Goal: Transaction & Acquisition: Purchase product/service

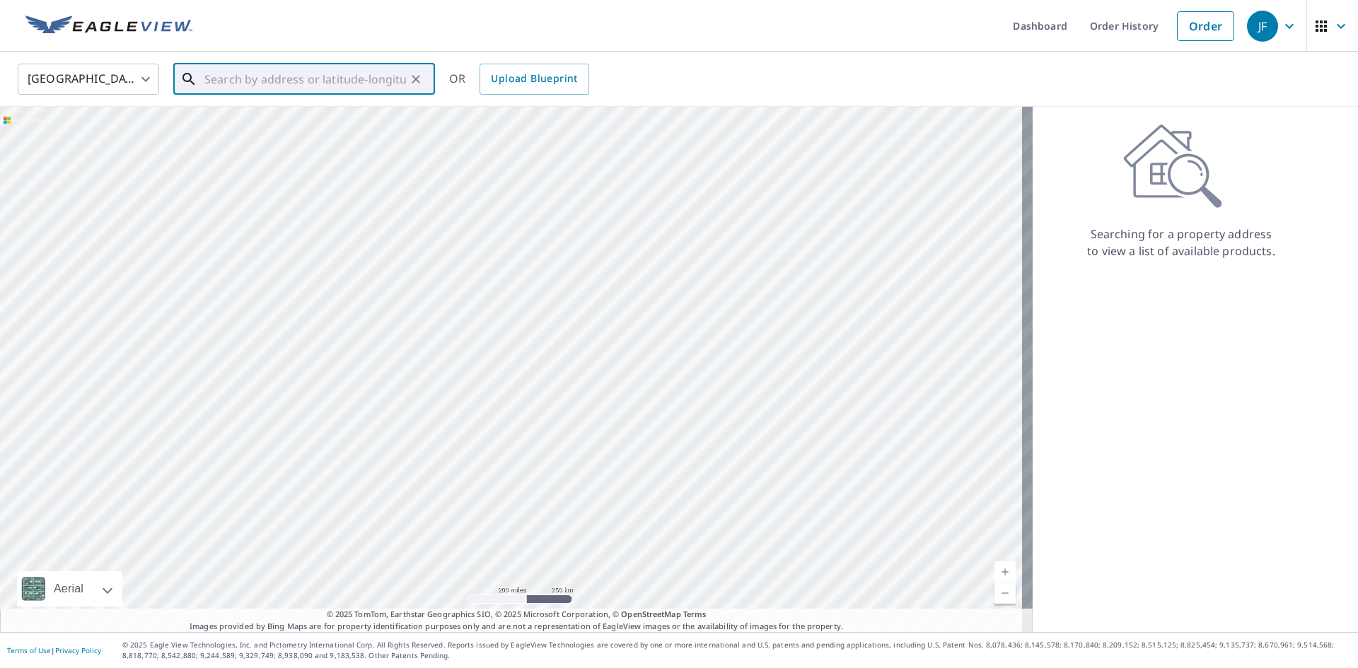
paste input "8 Covington Drive"
click at [297, 127] on span "8 Covington Dr" at bounding box center [313, 120] width 222 height 17
type input "8 Covington Dr Sicklerville, NJ 08081"
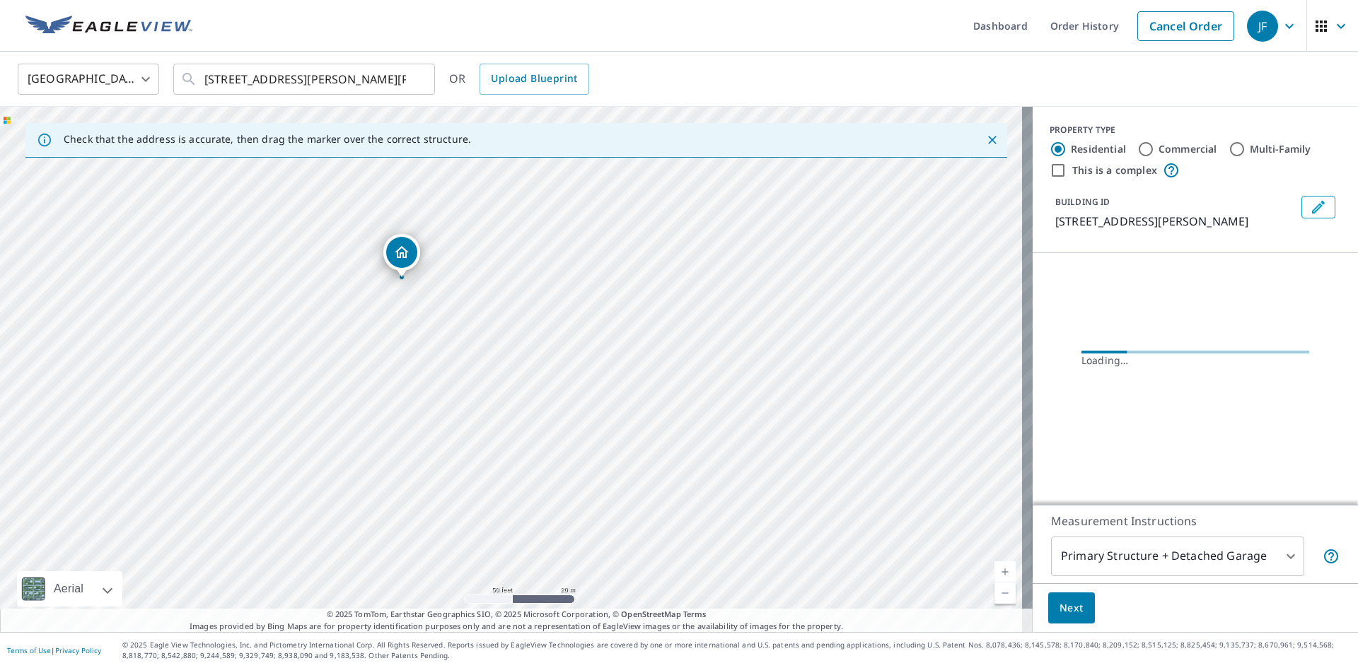
click at [404, 249] on icon "Dropped pin, building 1, Residential property, 8 Covington Dr Sicklerville, NJ …" at bounding box center [402, 252] width 14 height 12
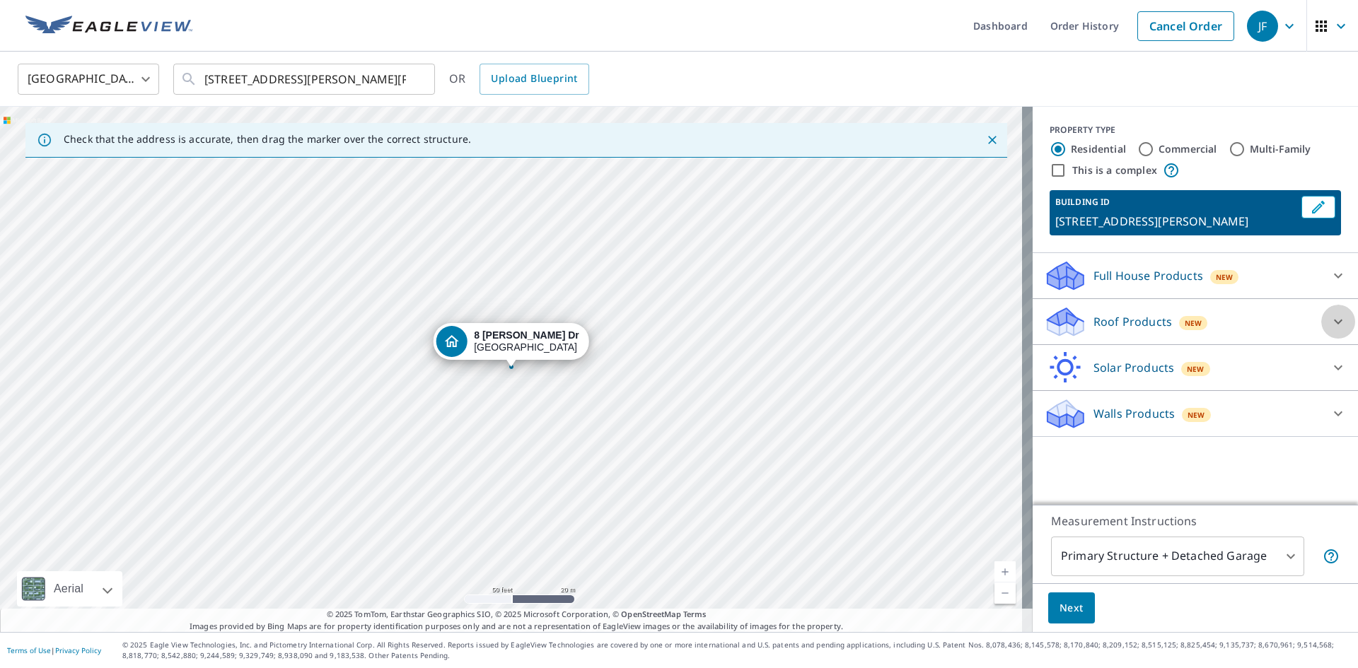
click at [1334, 323] on icon at bounding box center [1338, 322] width 8 height 5
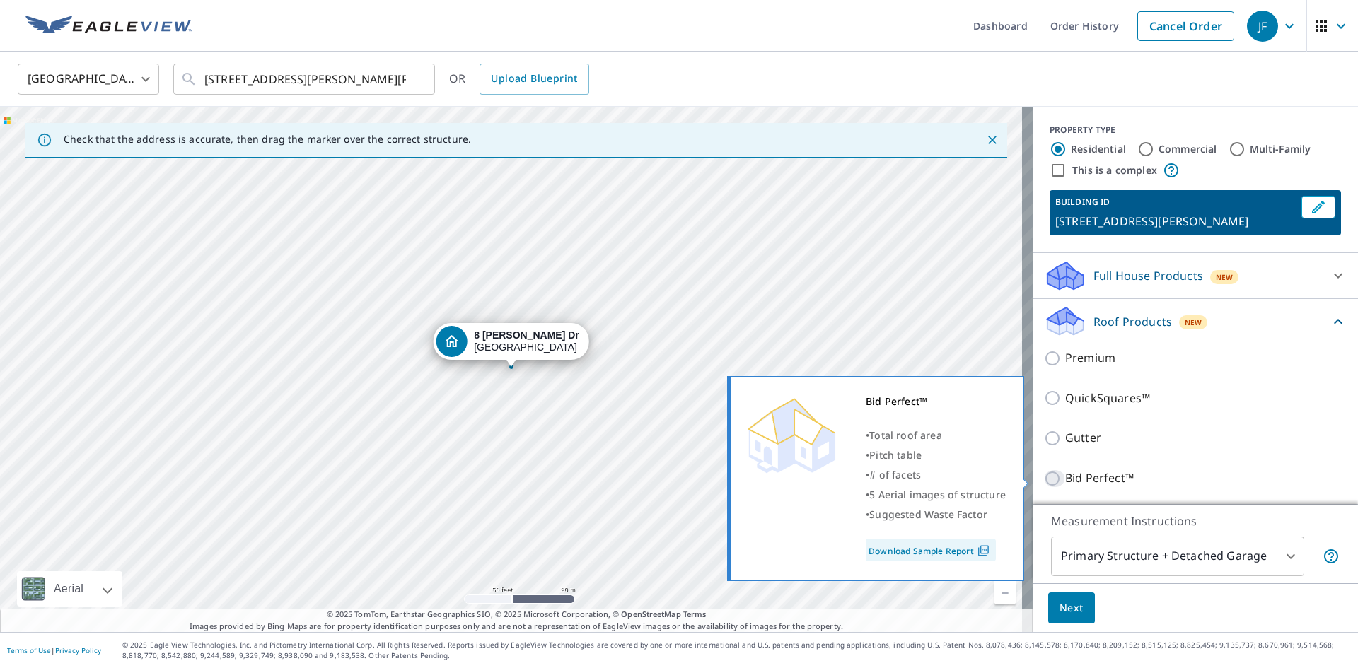
click at [1045, 477] on input "Bid Perfect™" at bounding box center [1054, 478] width 21 height 17
checkbox input "true"
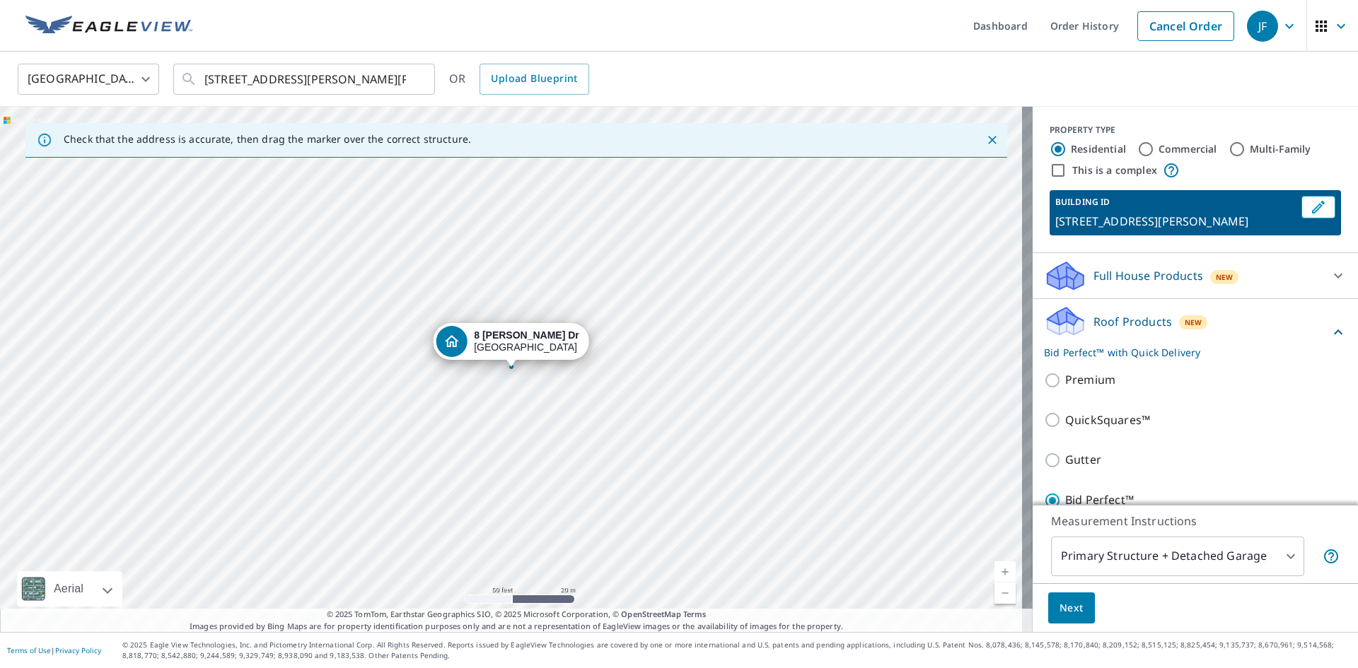
click at [1280, 552] on body "JF JF Dashboard Order History Cancel Order JF United States US ​ 8 Covington Dr…" at bounding box center [679, 334] width 1358 height 668
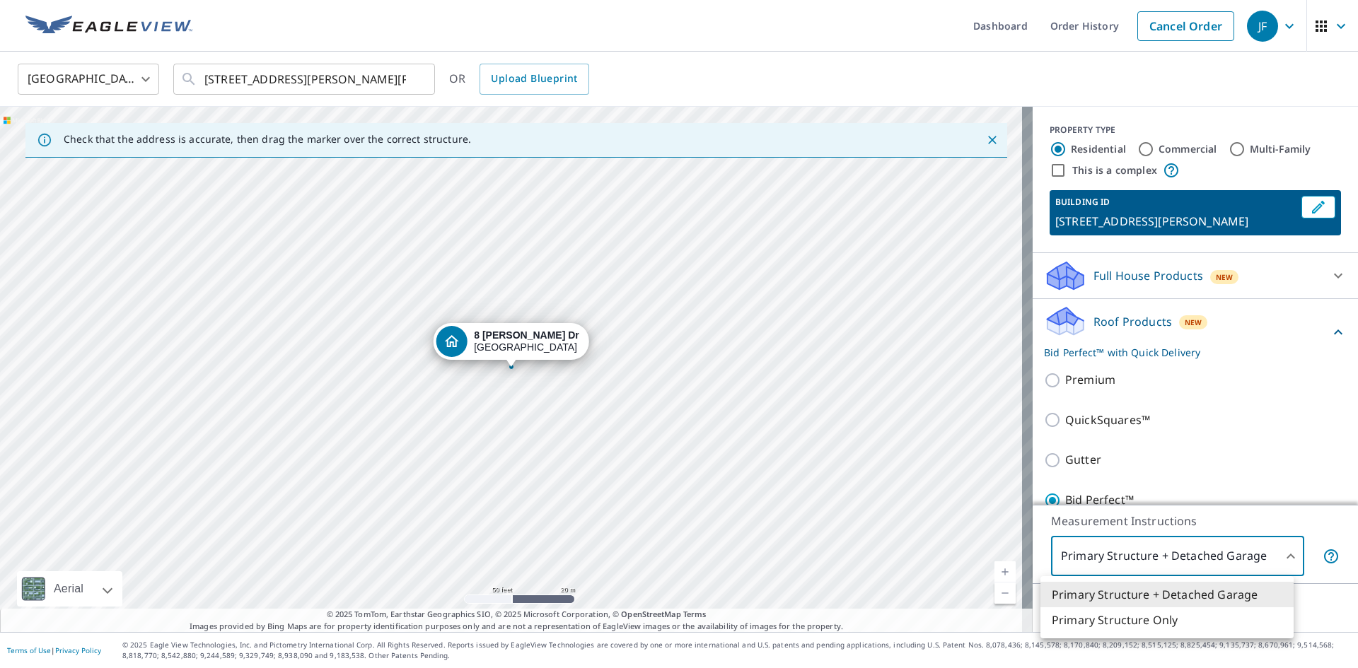
click at [1172, 623] on li "Primary Structure Only" at bounding box center [1166, 619] width 253 height 25
type input "2"
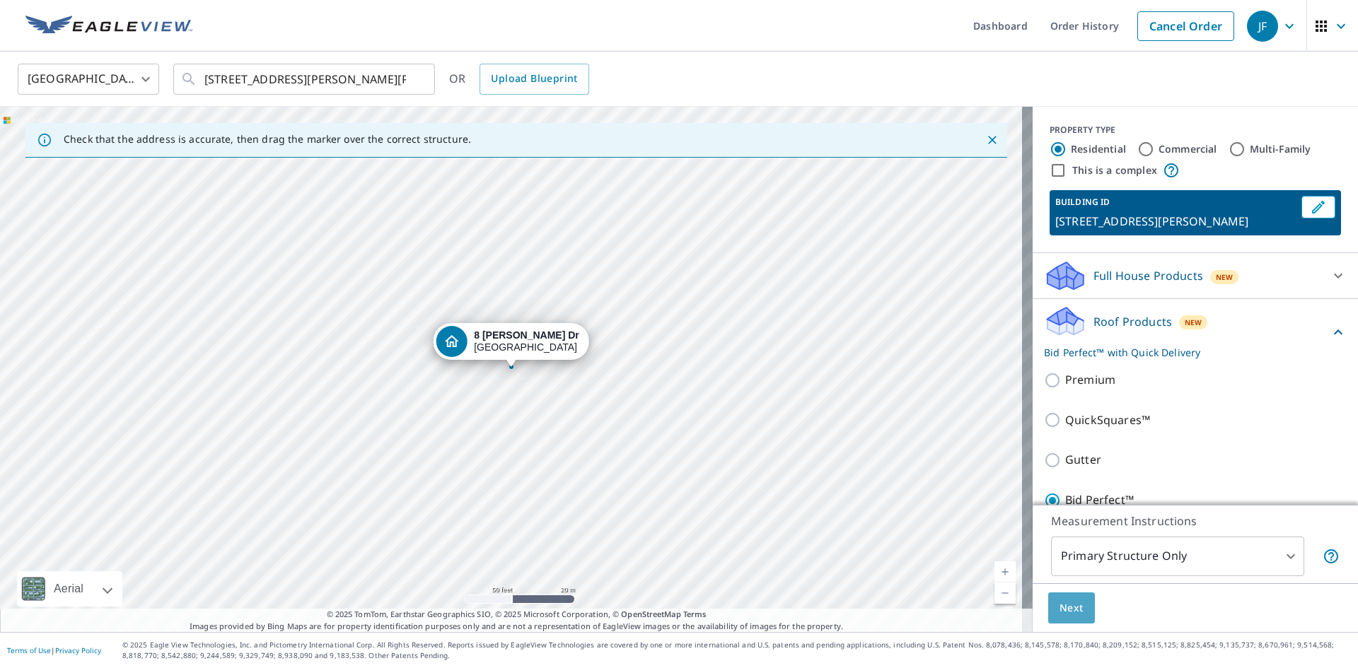
click at [1059, 607] on span "Next" at bounding box center [1071, 609] width 24 height 18
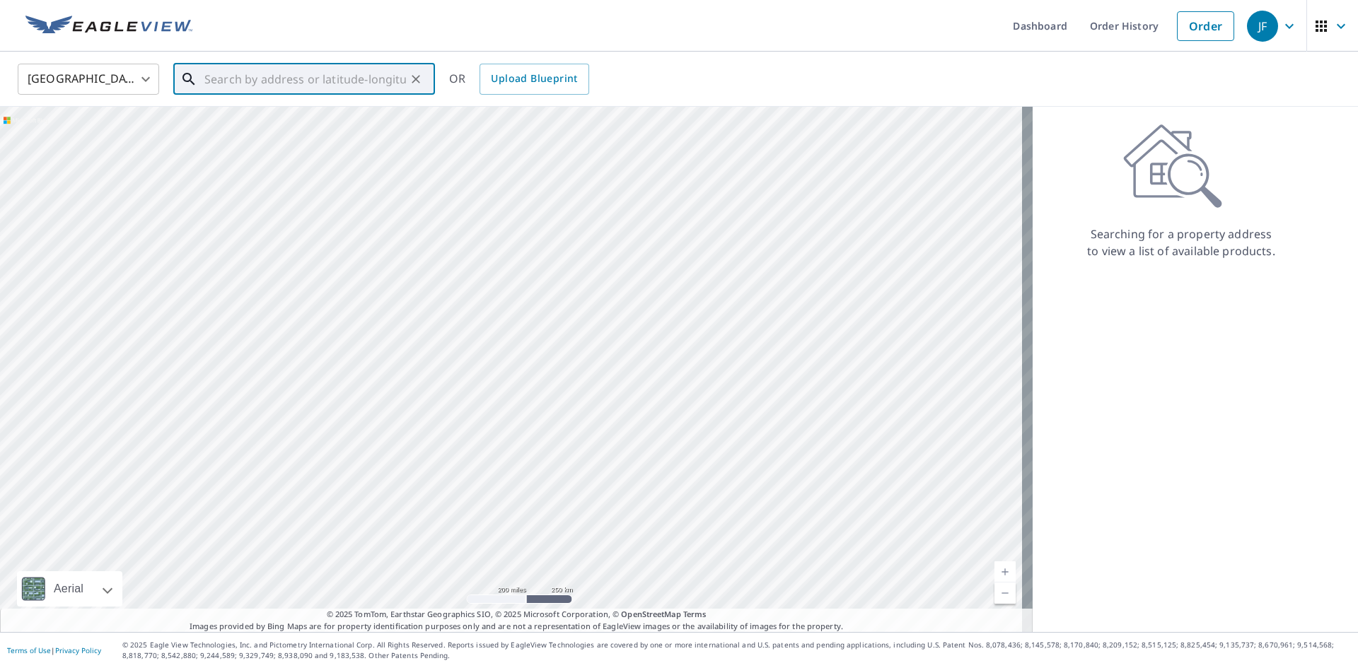
paste input "8 Covington Drive"
click at [274, 130] on p "Sicklerville, NJ 08081" at bounding box center [313, 136] width 222 height 14
type input "8 Covington Dr Sicklerville, NJ 08081"
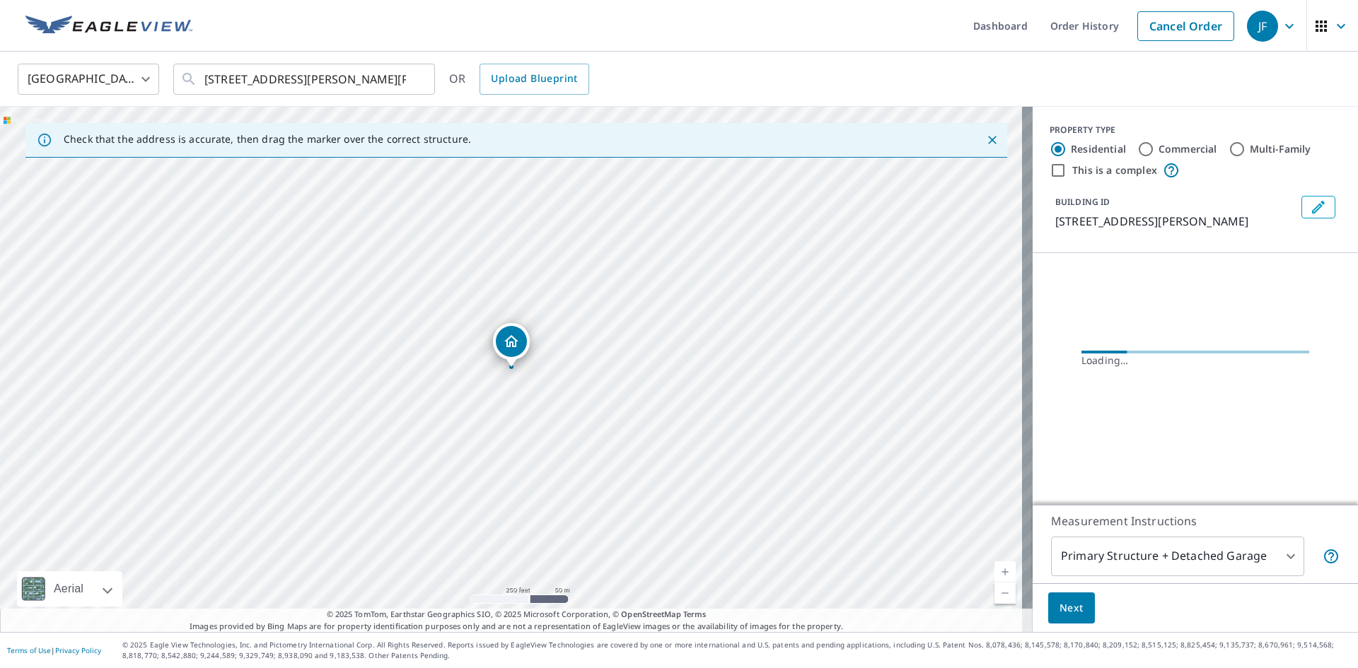
click at [512, 343] on icon "Dropped pin, building 1, Residential property, 8 Covington Dr Sicklerville, NJ …" at bounding box center [511, 341] width 14 height 12
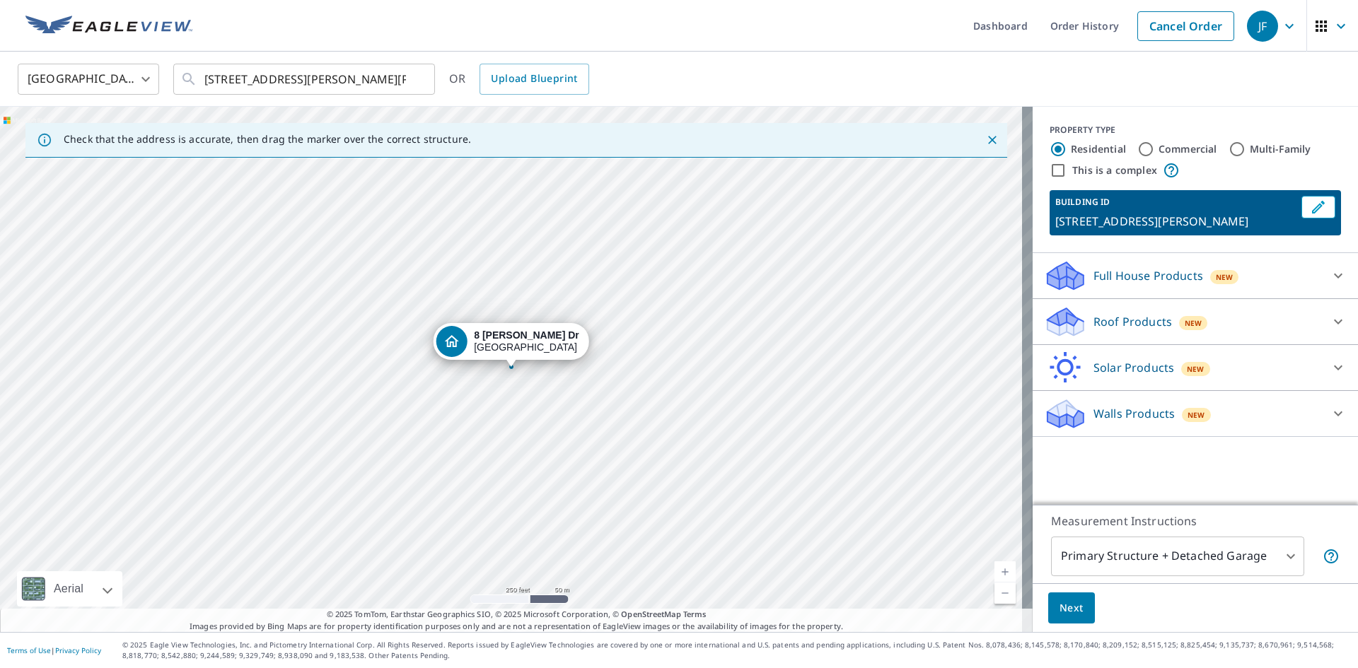
click at [1329, 324] on icon at bounding box center [1337, 321] width 17 height 17
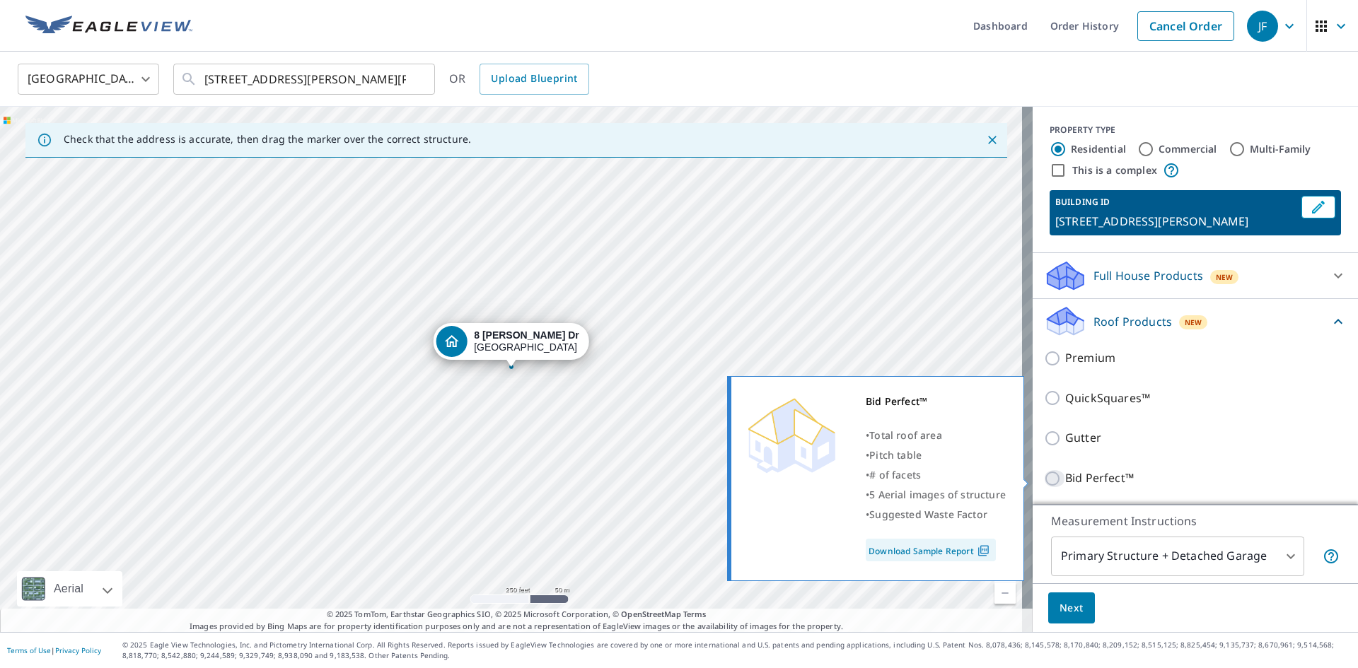
click at [1045, 479] on input "Bid Perfect™" at bounding box center [1054, 478] width 21 height 17
checkbox input "true"
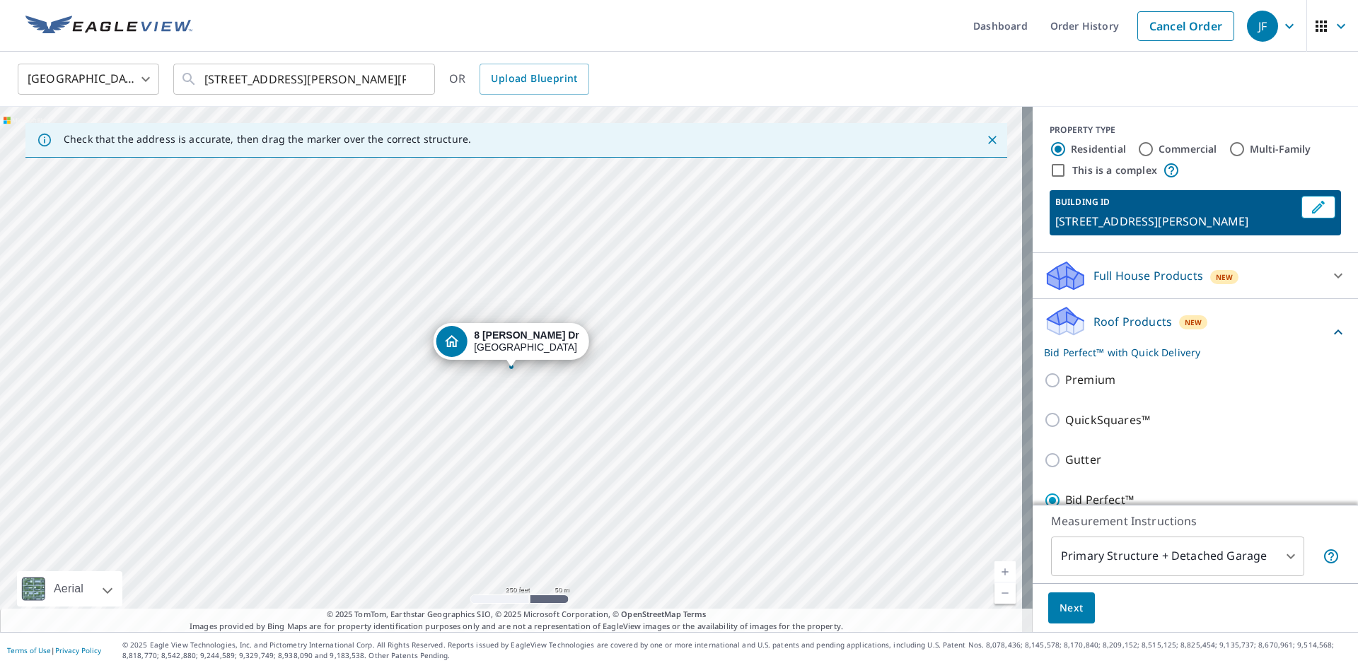
click at [1278, 558] on body "JF JF Dashboard Order History Cancel Order JF United States US ​ 8 Covington Dr…" at bounding box center [679, 334] width 1358 height 668
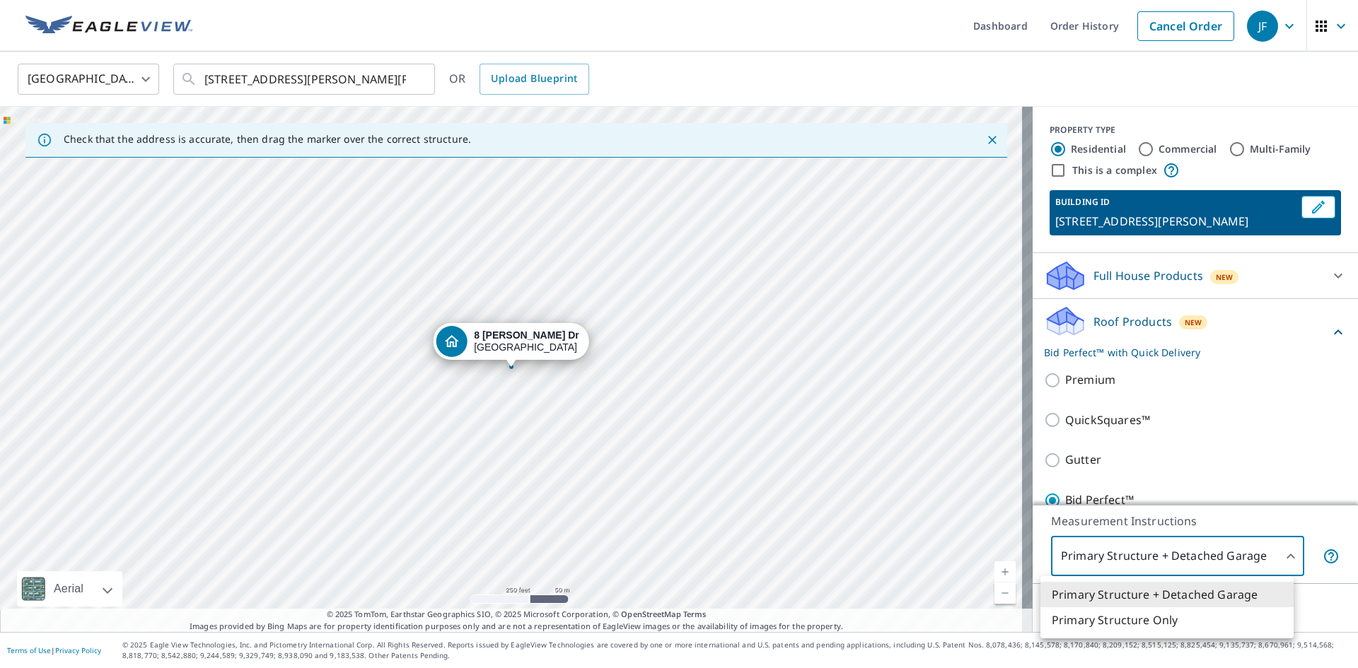
click at [1153, 619] on li "Primary Structure Only" at bounding box center [1166, 619] width 253 height 25
type input "2"
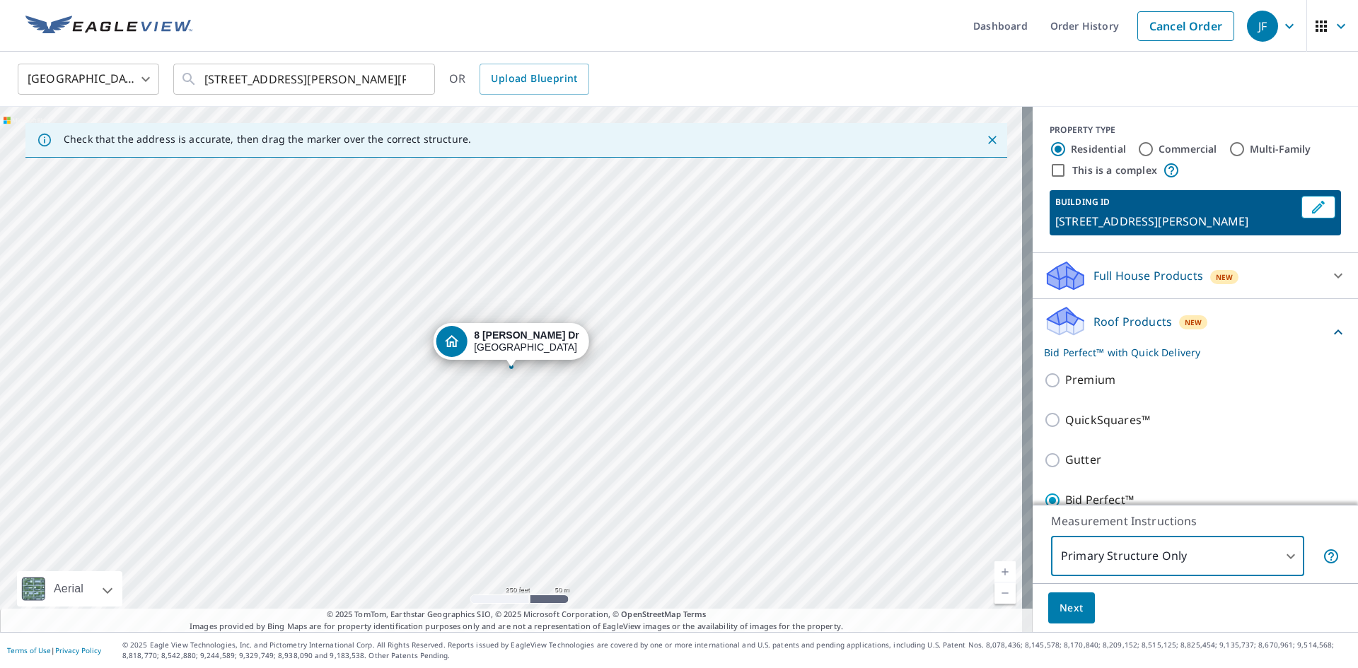
click at [1068, 612] on span "Next" at bounding box center [1071, 609] width 24 height 18
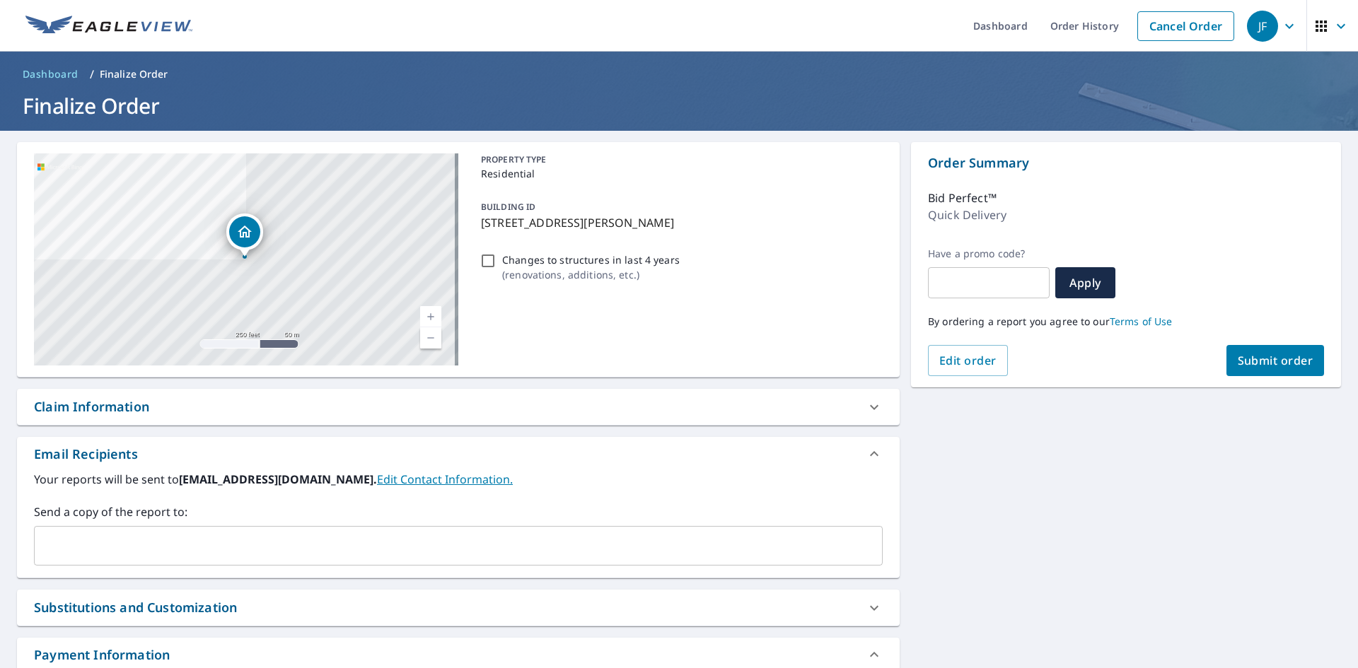
click at [1255, 373] on button "Submit order" at bounding box center [1275, 360] width 98 height 31
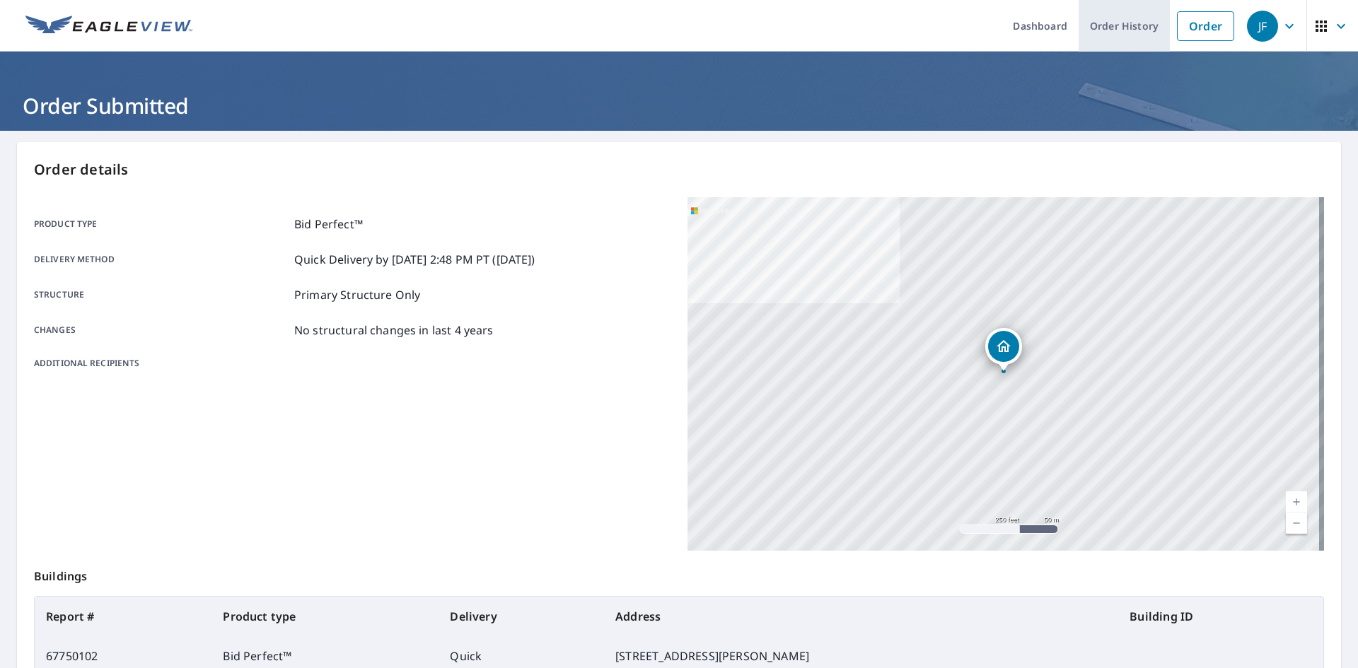
drag, startPoint x: 1192, startPoint y: 30, endPoint x: 1129, endPoint y: 45, distance: 65.3
click at [1192, 30] on link "Order" at bounding box center [1205, 26] width 57 height 30
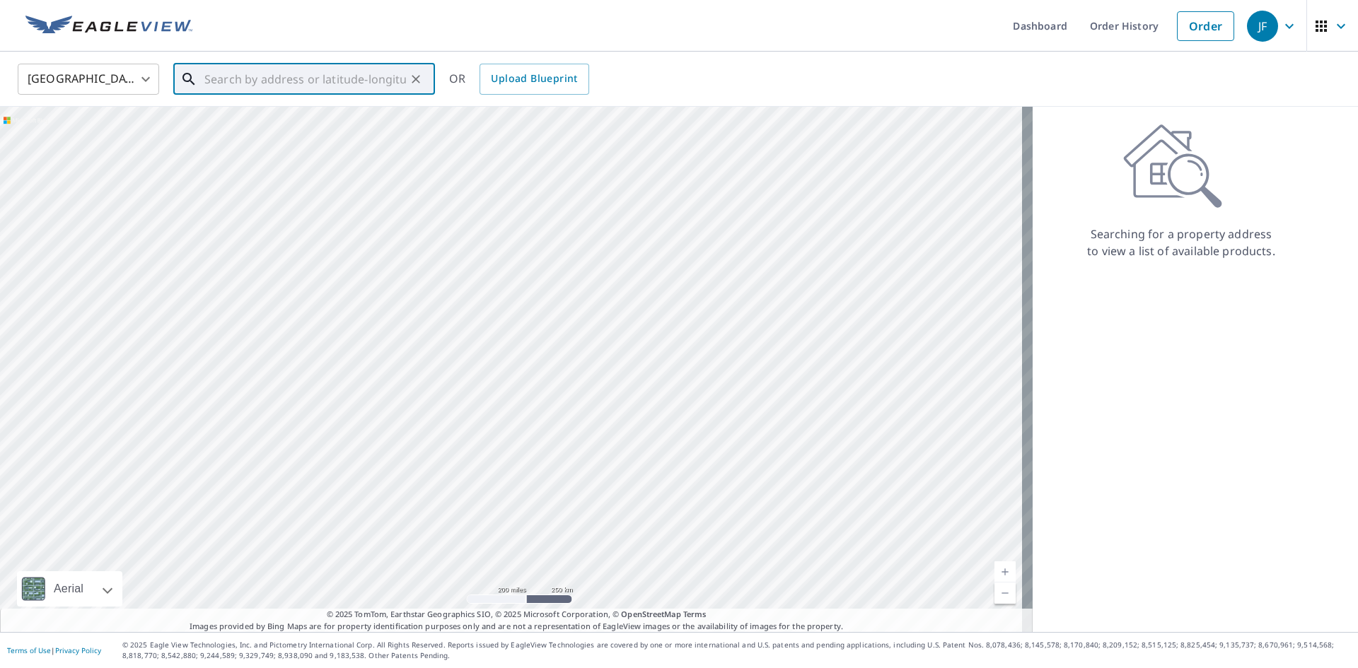
paste input "91 William St"
click at [260, 134] on p "East Orange, NJ 07017" at bounding box center [313, 136] width 222 height 14
type input "91 William St East Orange, NJ 07017"
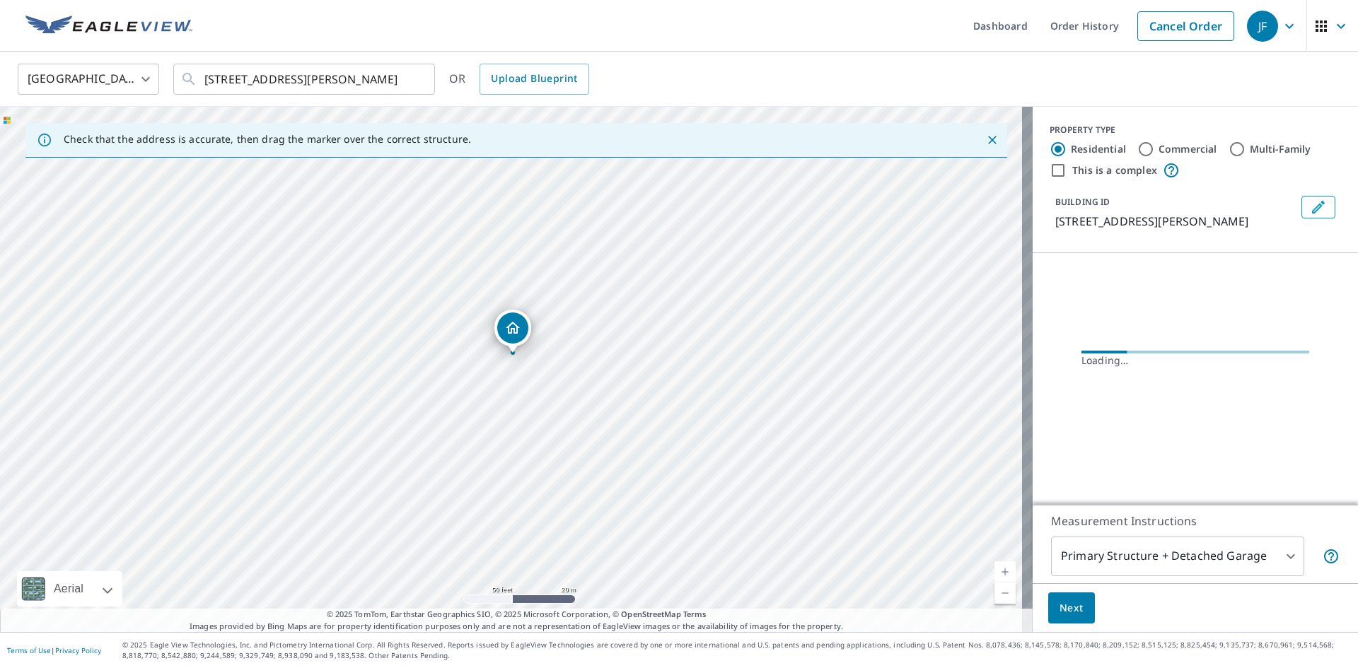
click at [514, 327] on icon "Dropped pin, building 1, Residential property, 91 William St East Orange, NJ 07…" at bounding box center [512, 328] width 17 height 17
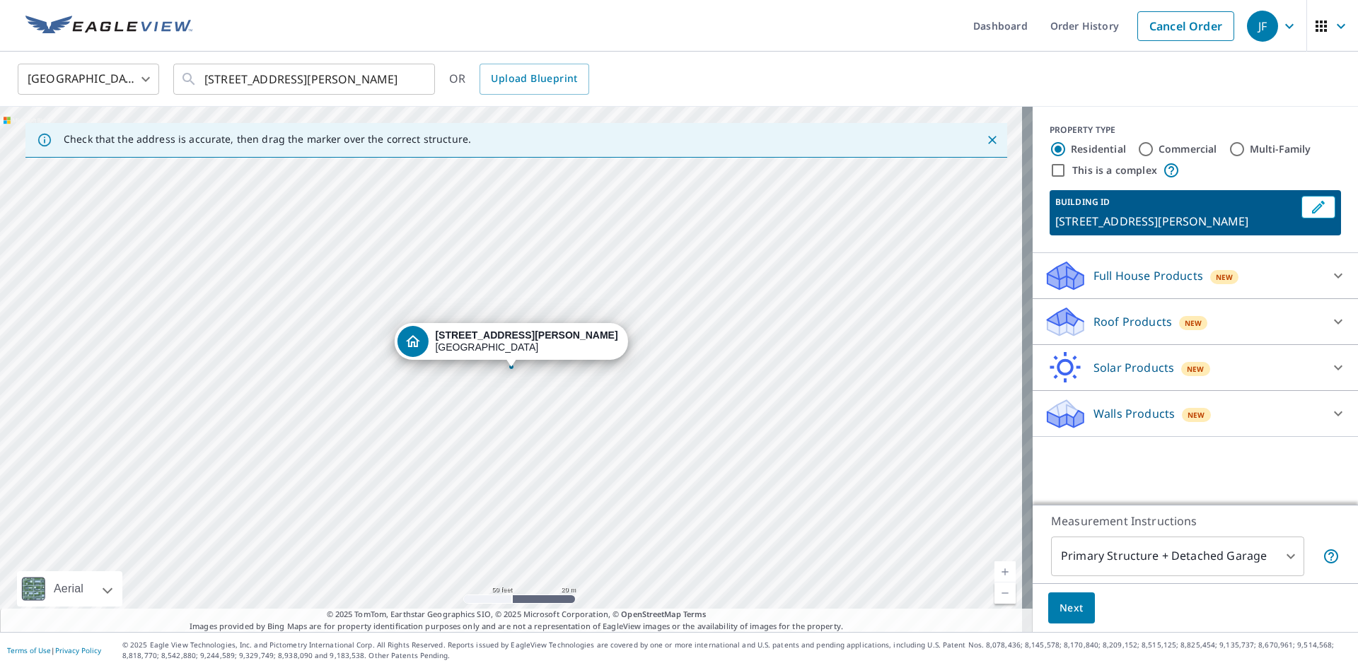
click at [1329, 320] on icon at bounding box center [1337, 321] width 17 height 17
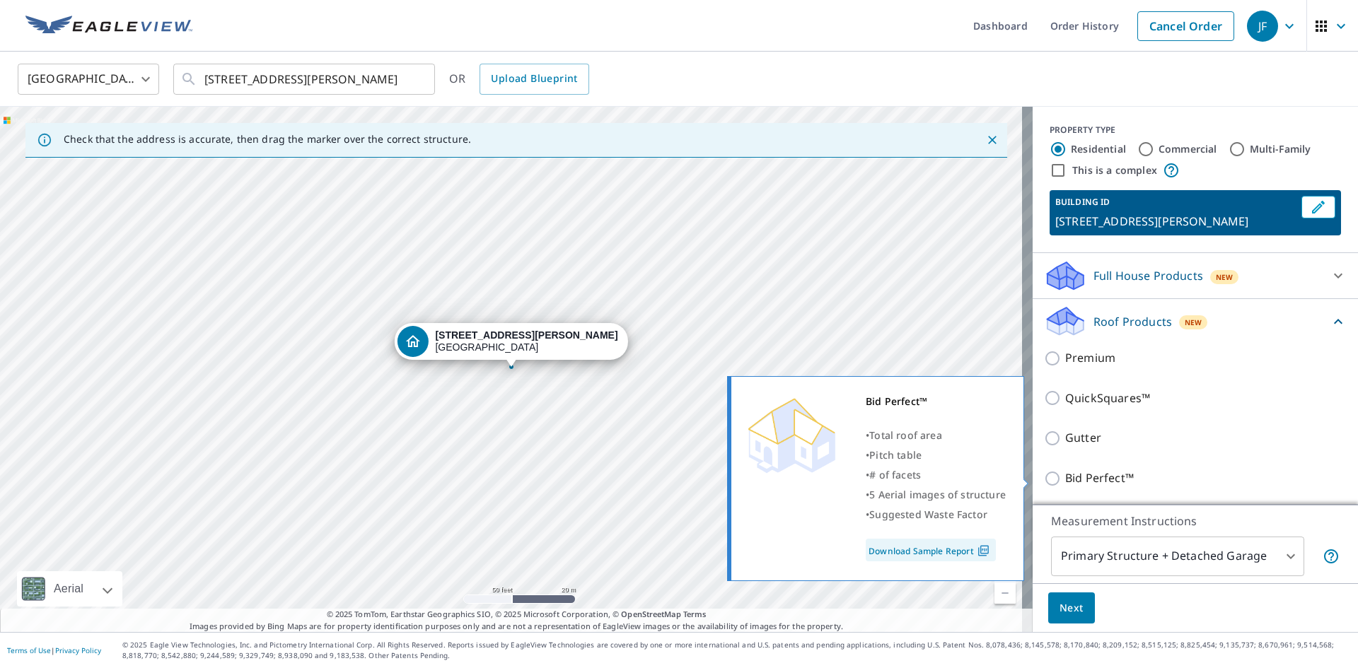
click at [1044, 478] on input "Bid Perfect™" at bounding box center [1054, 478] width 21 height 17
checkbox input "true"
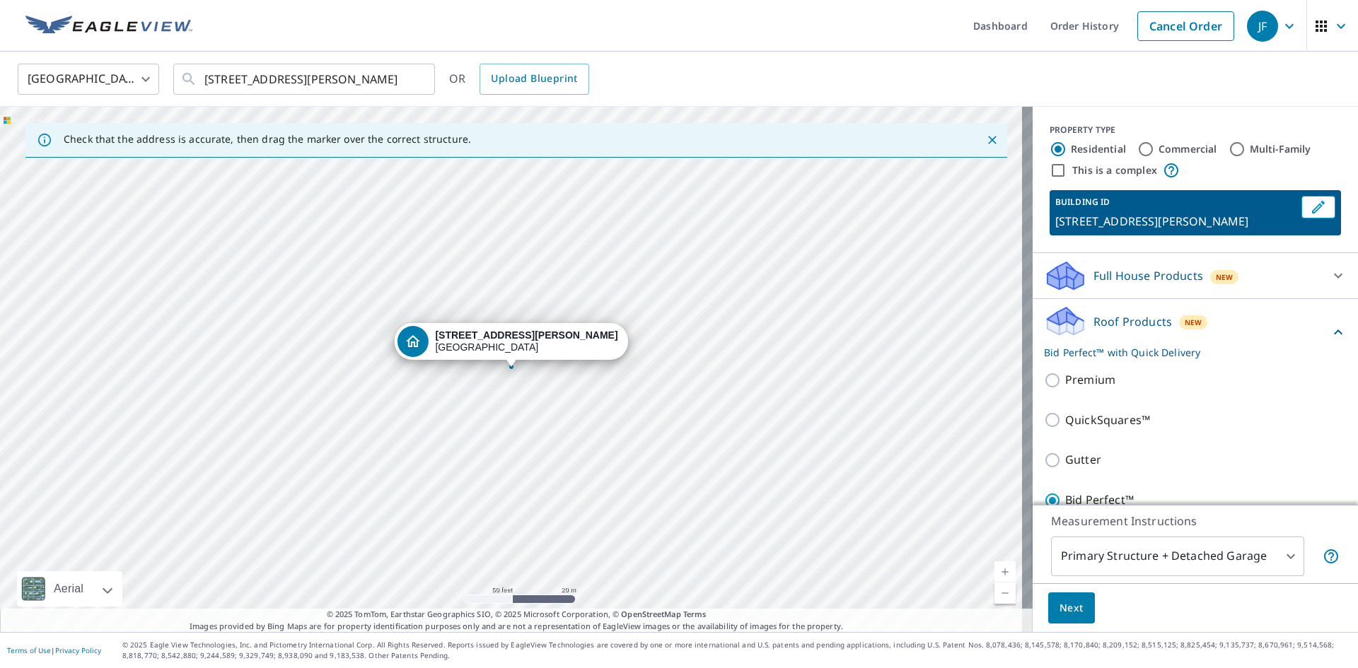
click at [1286, 561] on body "JF JF Dashboard Order History Cancel Order JF United States US ​ 91 William St …" at bounding box center [679, 334] width 1358 height 668
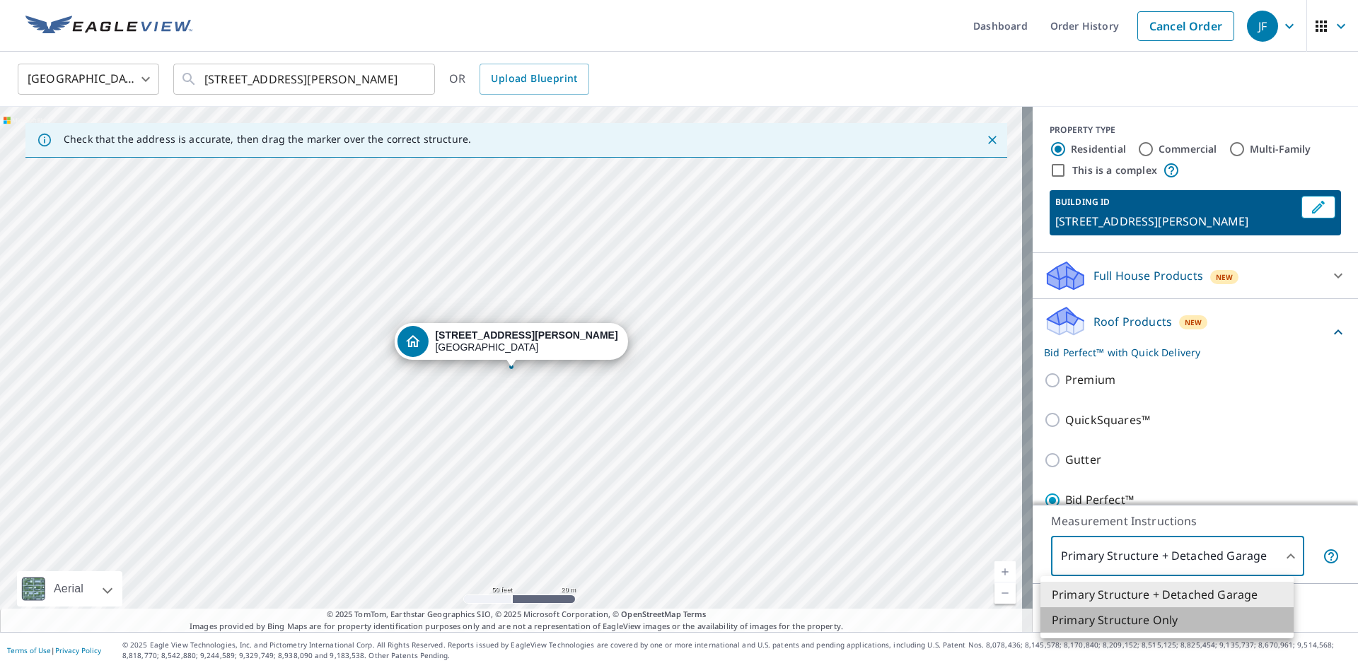
drag, startPoint x: 1109, startPoint y: 625, endPoint x: 1096, endPoint y: 624, distance: 13.5
click at [1109, 626] on li "Primary Structure Only" at bounding box center [1166, 619] width 253 height 25
type input "2"
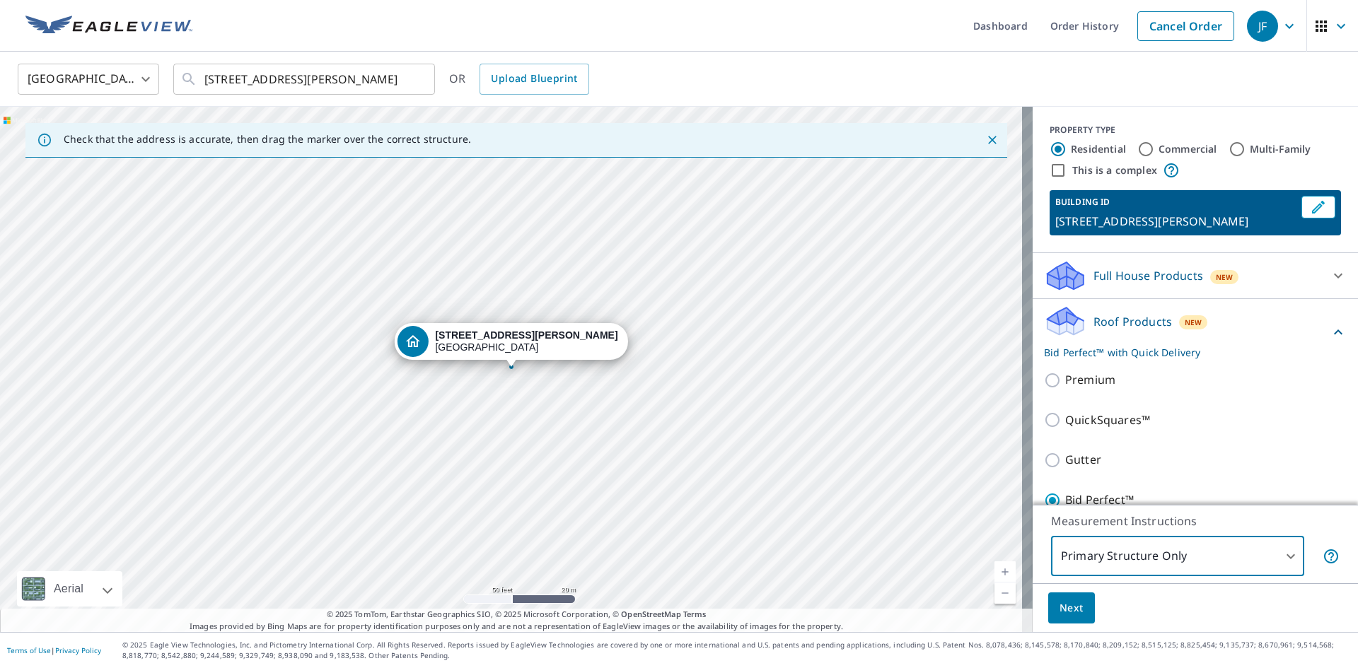
click at [1059, 605] on span "Next" at bounding box center [1071, 609] width 24 height 18
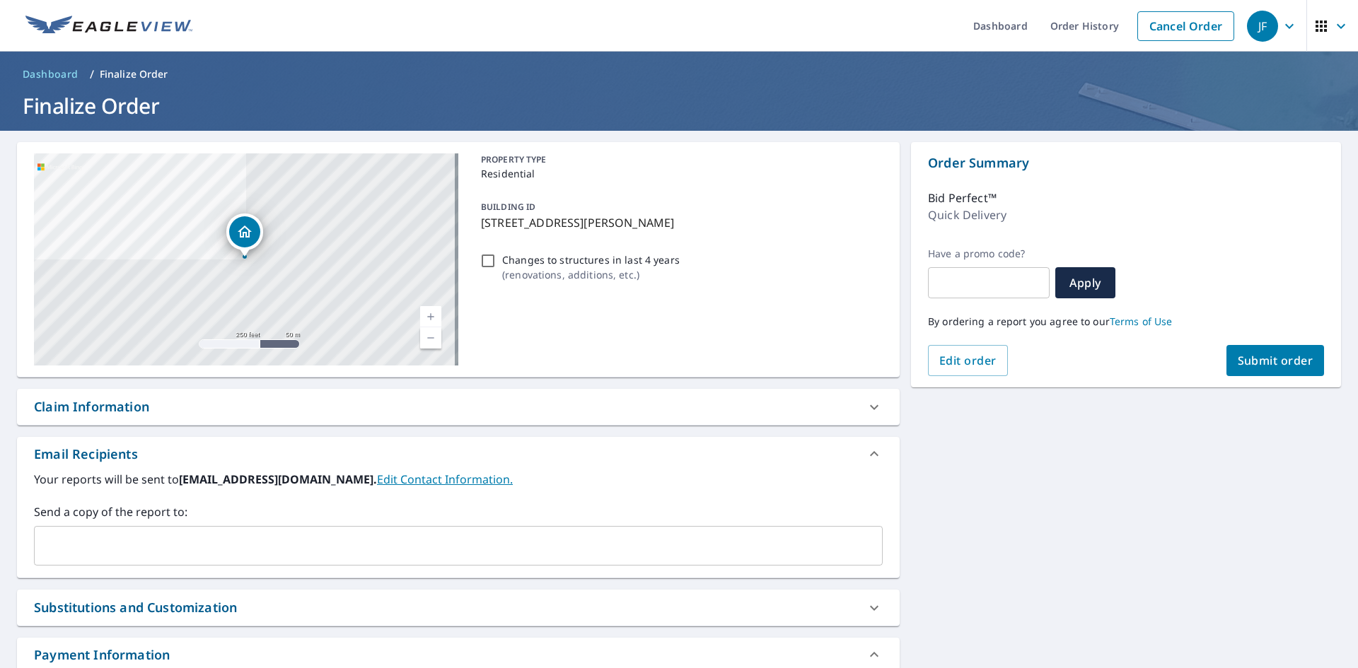
click at [1263, 364] on span "Submit order" at bounding box center [1275, 361] width 76 height 16
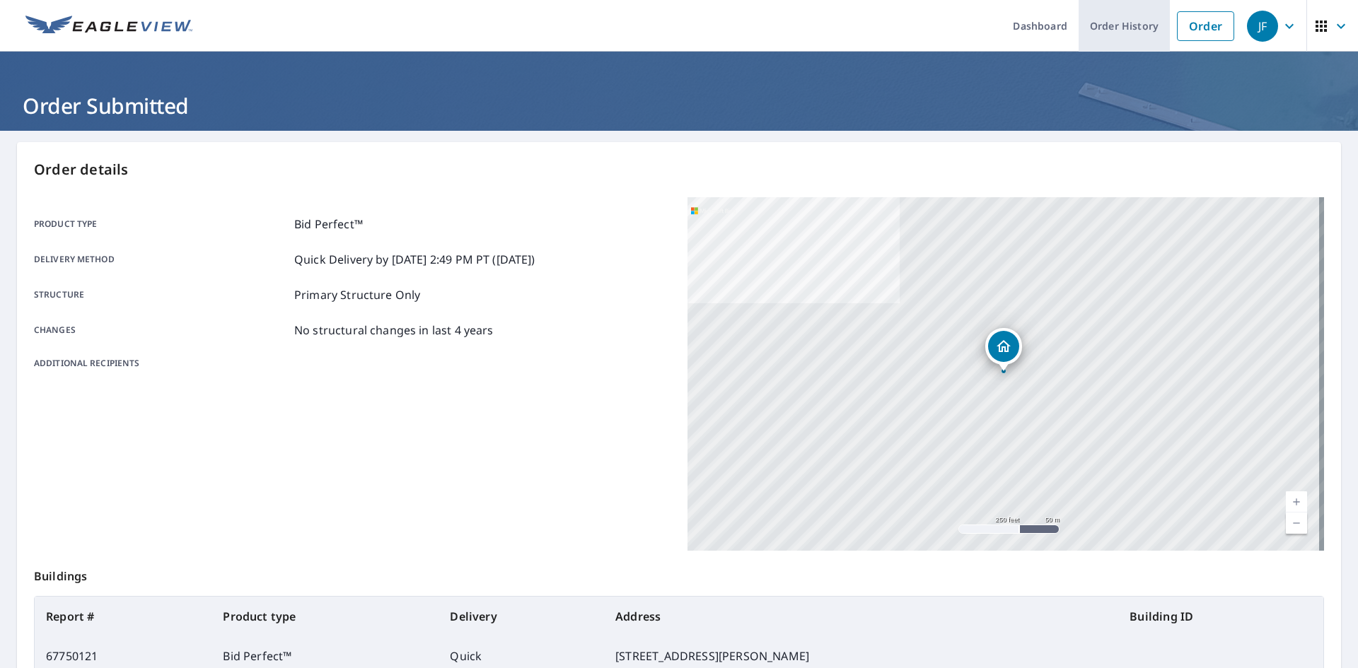
drag, startPoint x: 1174, startPoint y: 28, endPoint x: 1147, endPoint y: 49, distance: 34.4
click at [1177, 29] on link "Order" at bounding box center [1205, 26] width 57 height 30
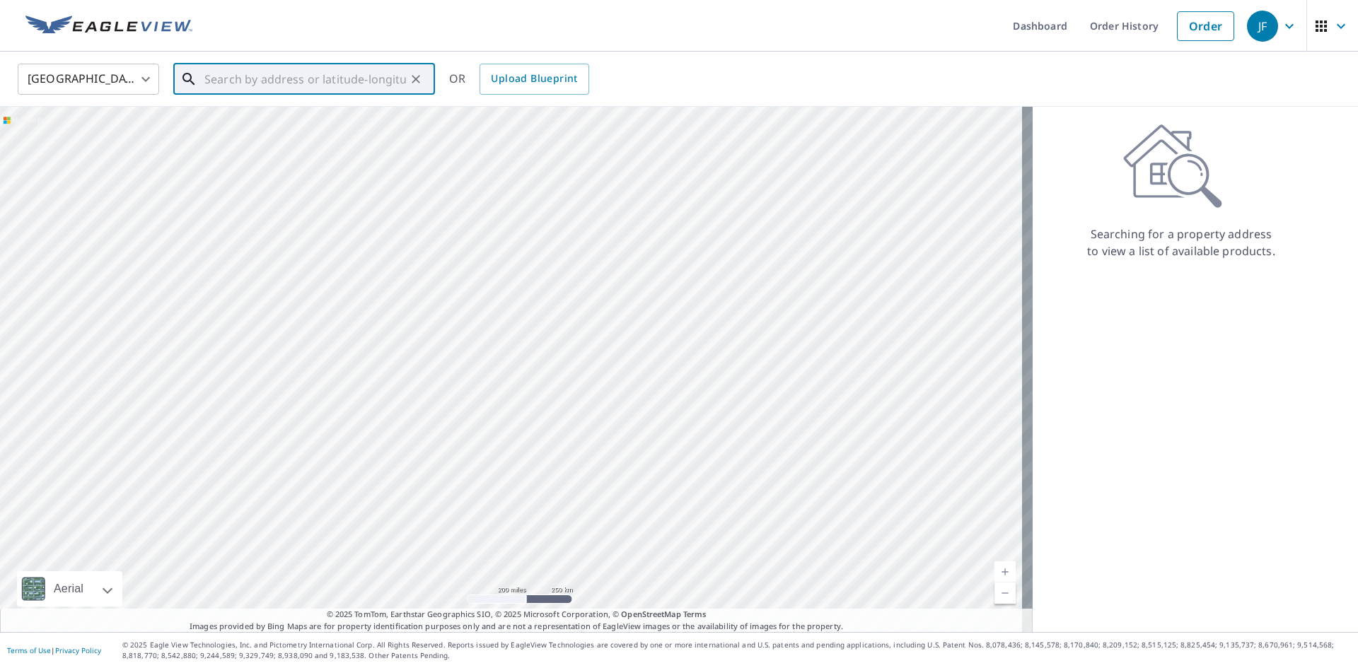
paste input "365 Greylock Pkwy"
click at [316, 123] on span "365 Greylock Pkwy" at bounding box center [313, 120] width 222 height 17
type input "365 Greylock Pkwy Belleville, NJ 07109"
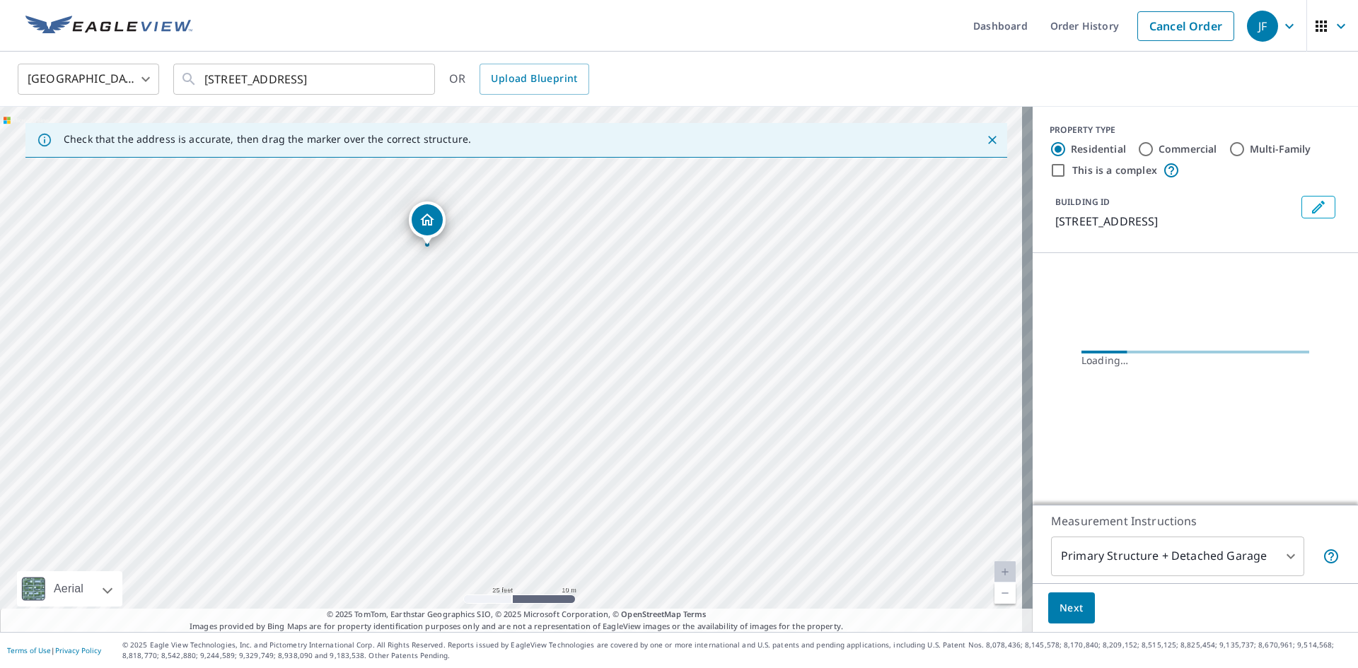
drag, startPoint x: 474, startPoint y: 288, endPoint x: 423, endPoint y: 477, distance: 195.7
click at [423, 477] on div "365 Greylock Pkwy Belleville, NJ 07109" at bounding box center [516, 369] width 1032 height 525
click at [402, 308] on icon "Dropped pin, building 1, Residential property, 365 Greylock Pkwy Belleville, NJ…" at bounding box center [403, 306] width 14 height 12
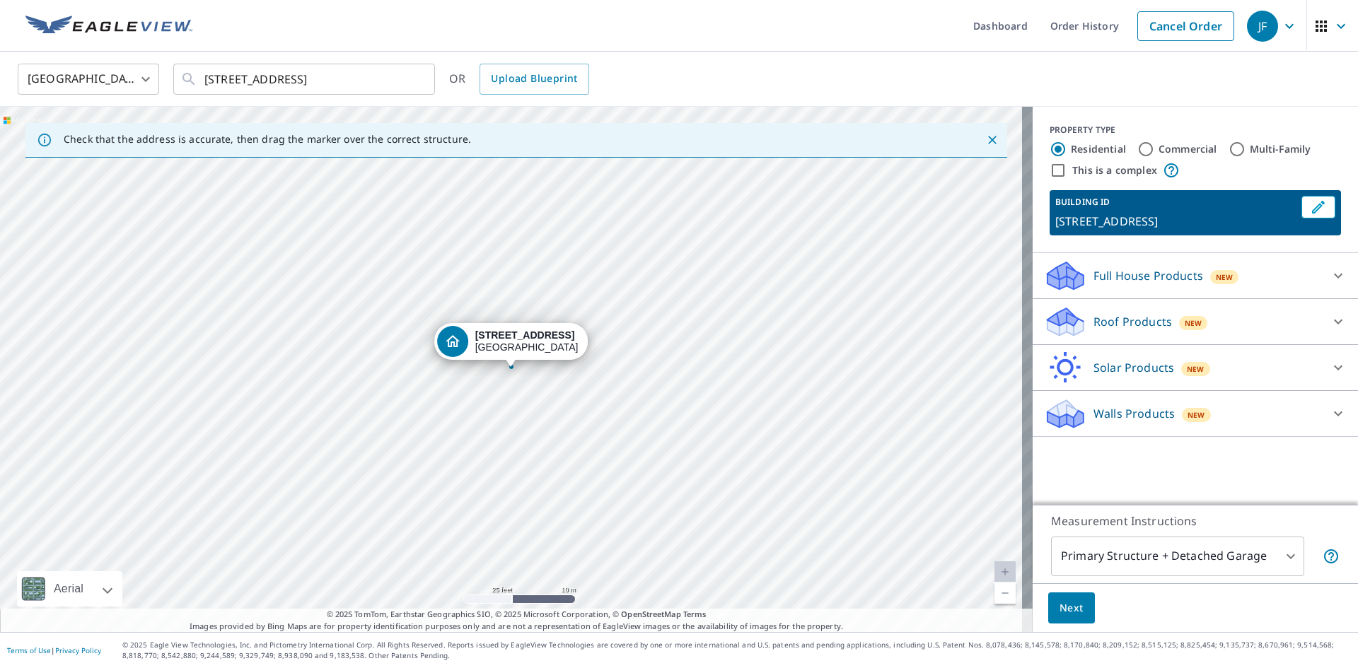
click at [1329, 321] on icon at bounding box center [1337, 321] width 17 height 17
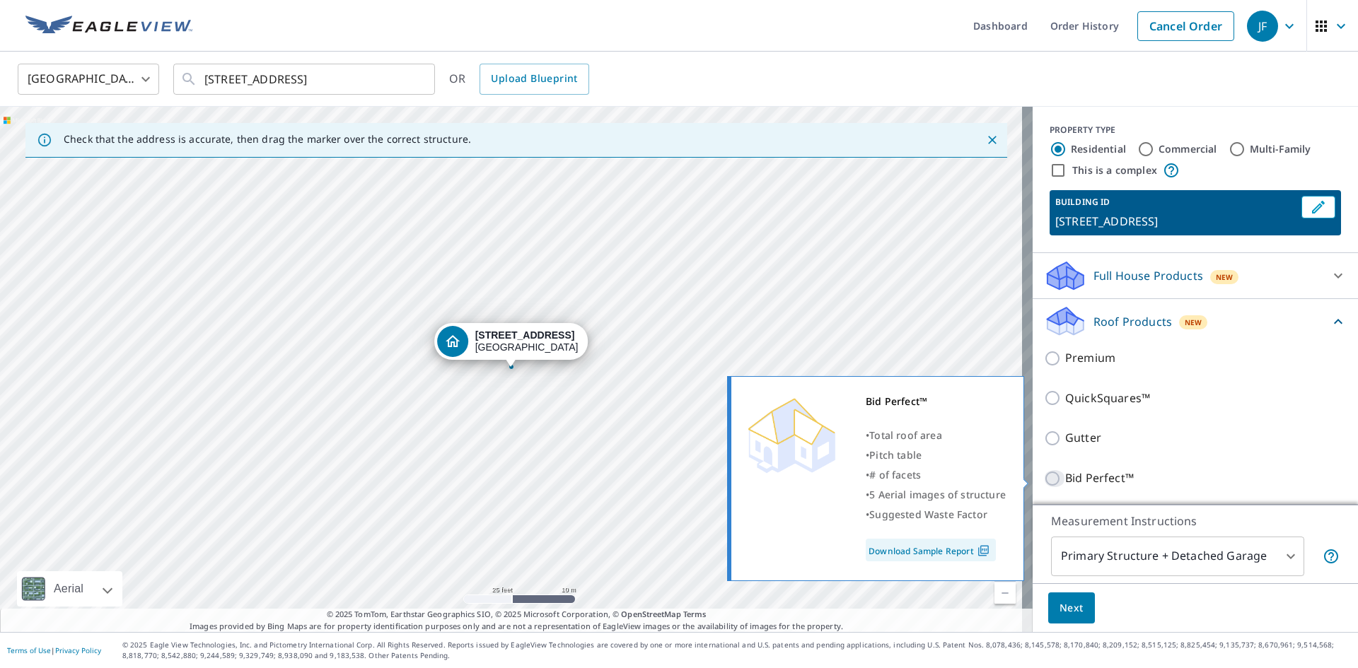
click at [1044, 480] on input "Bid Perfect™" at bounding box center [1054, 478] width 21 height 17
checkbox input "true"
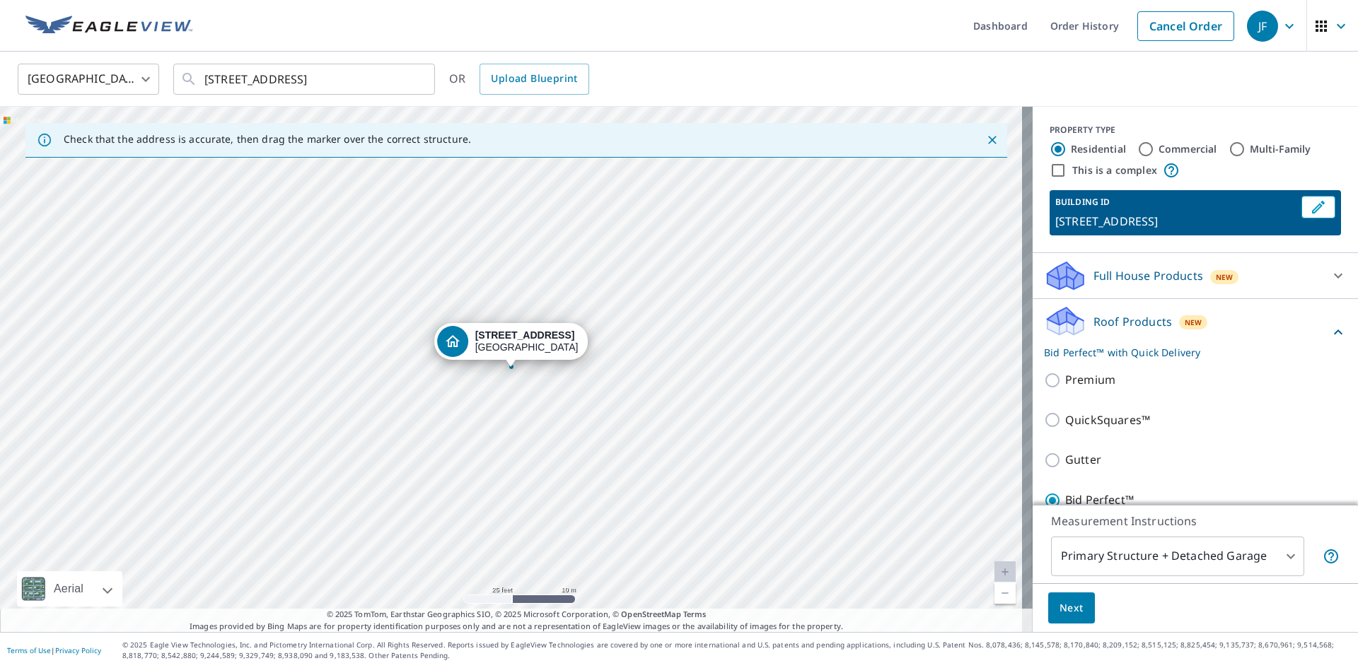
click at [1277, 559] on body "JF JF Dashboard Order History Cancel Order JF United States US ​ 365 Greylock P…" at bounding box center [679, 334] width 1358 height 668
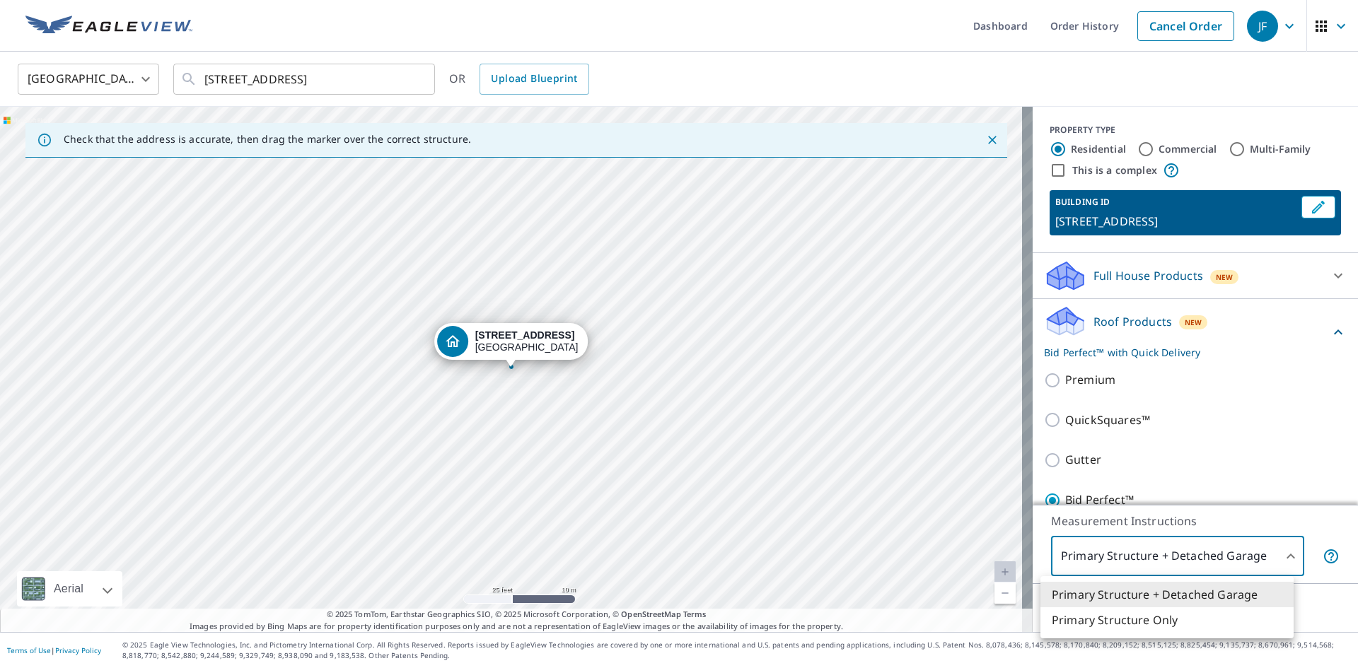
drag, startPoint x: 1141, startPoint y: 622, endPoint x: 1133, endPoint y: 622, distance: 7.8
click at [1140, 622] on li "Primary Structure Only" at bounding box center [1166, 619] width 253 height 25
type input "2"
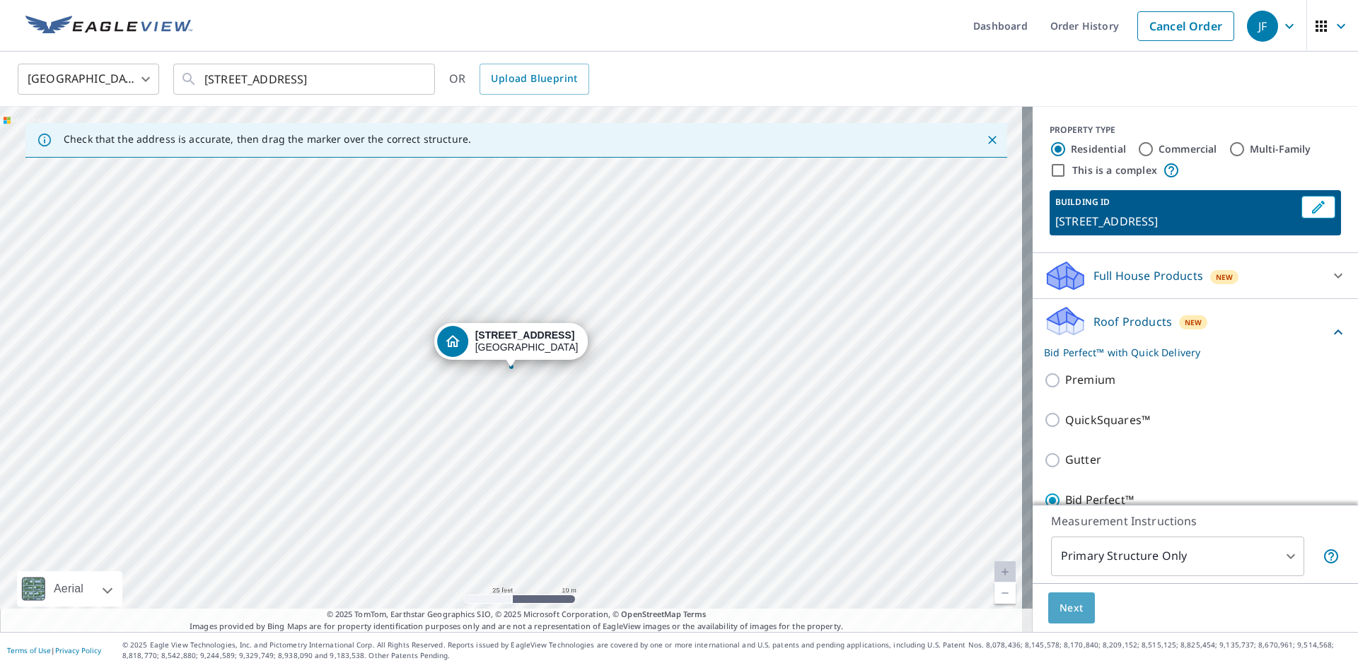
click at [1076, 605] on button "Next" at bounding box center [1071, 609] width 47 height 32
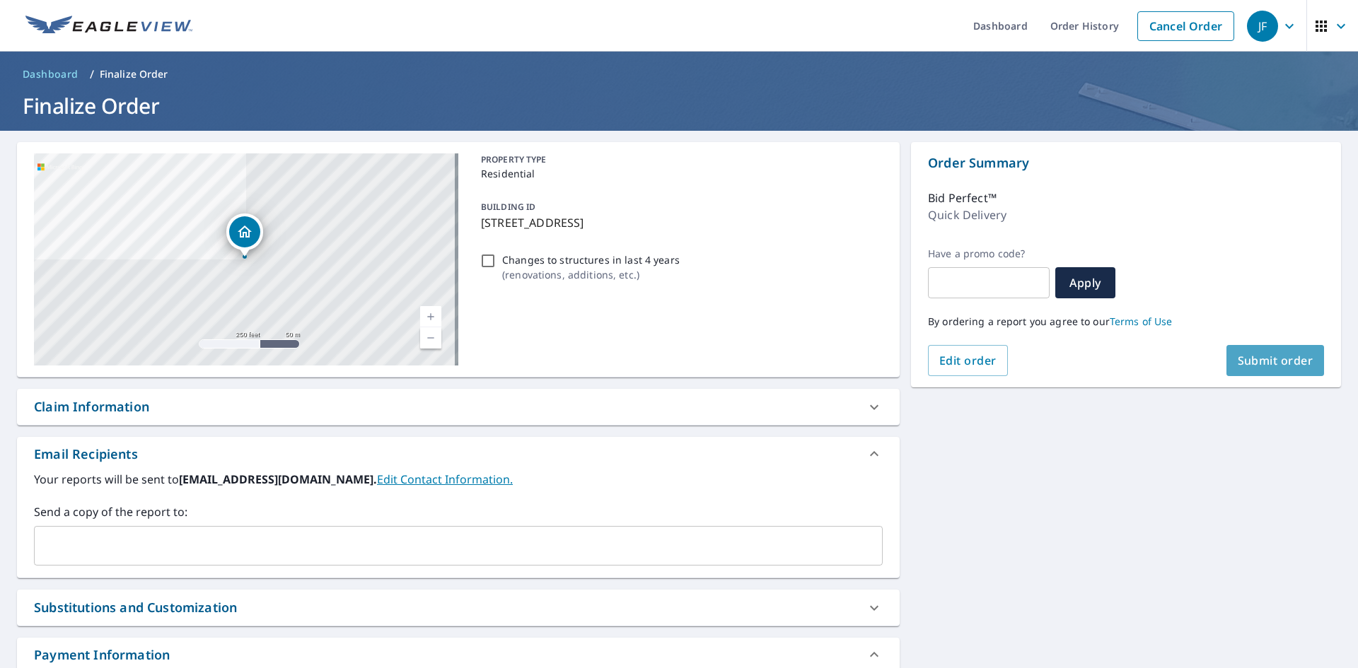
click at [1254, 363] on span "Submit order" at bounding box center [1275, 361] width 76 height 16
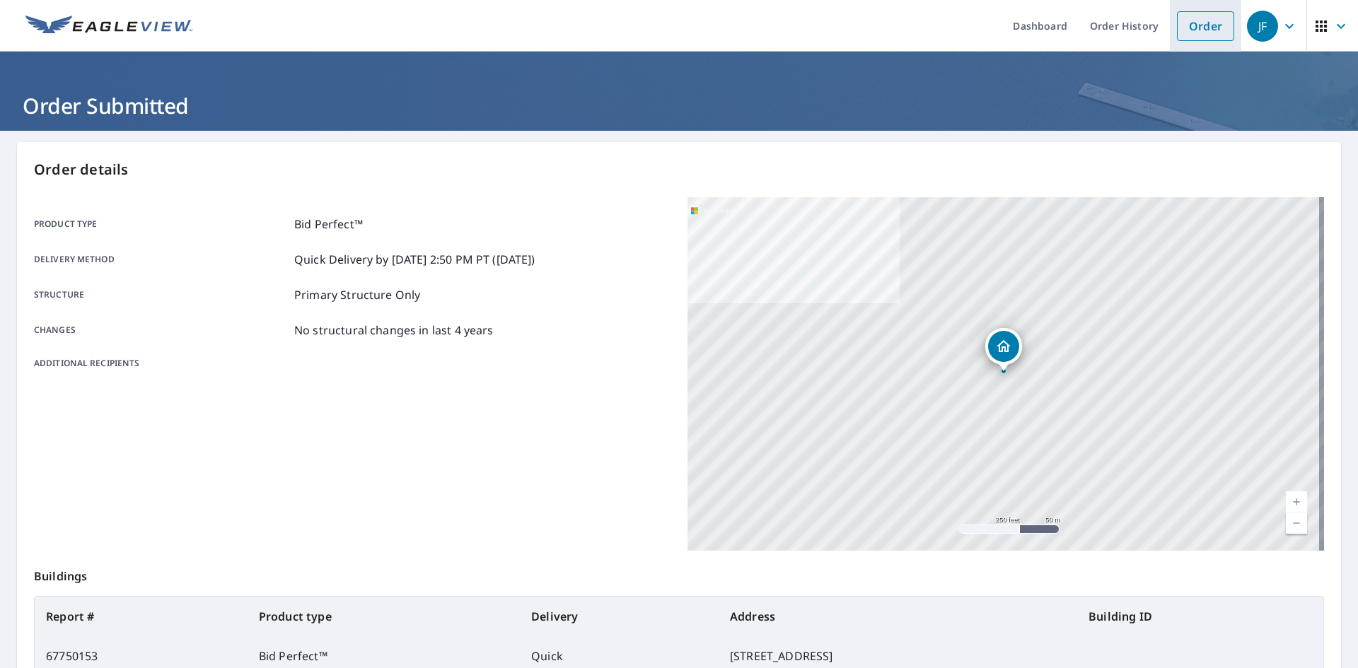
click at [1194, 27] on link "Order" at bounding box center [1205, 26] width 57 height 30
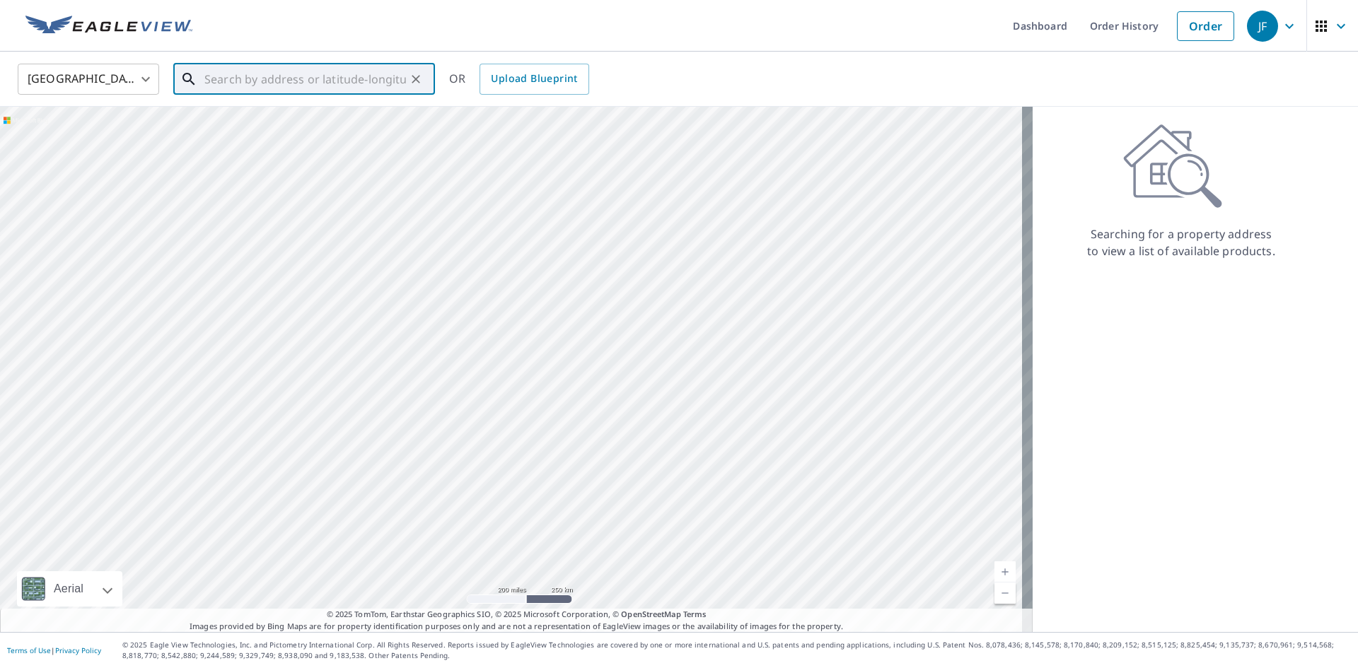
paste input "1411 Birdell Rd"
click at [285, 130] on p "Coatesville, PA 19320" at bounding box center [313, 143] width 222 height 28
type input "1411 Birdell Rd Coatesville, PA 19320"
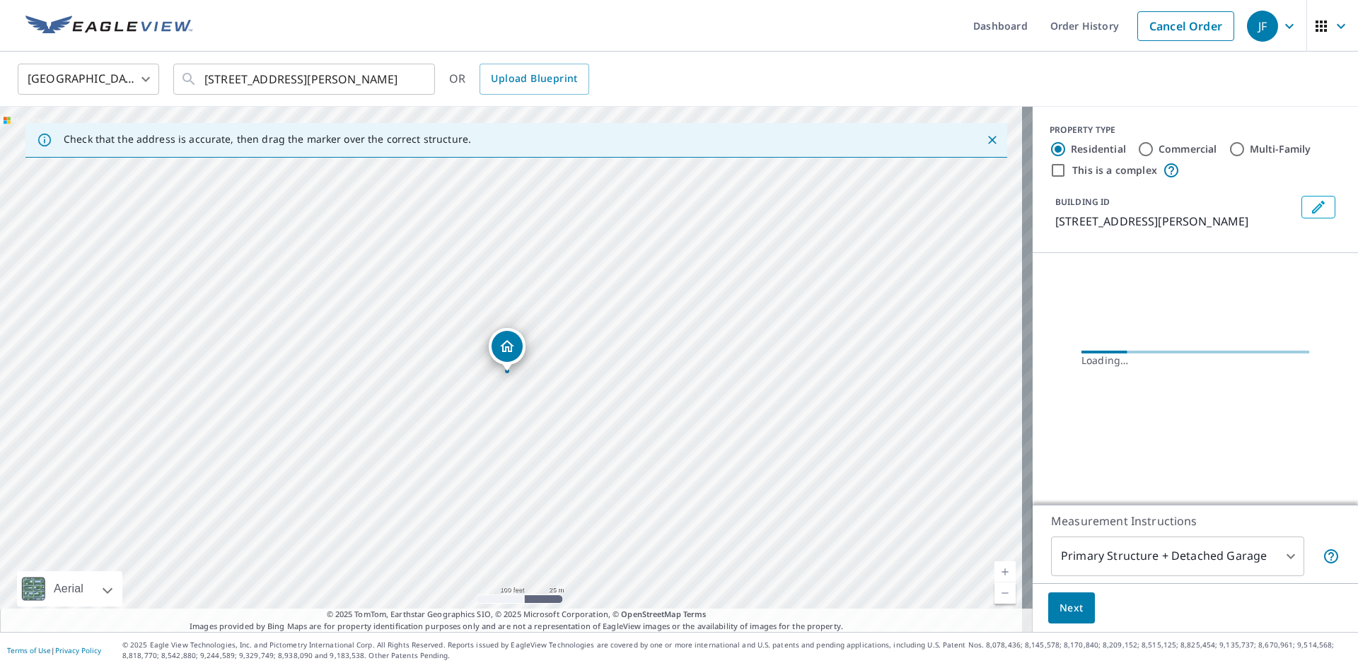
click at [507, 346] on icon "Dropped pin, building 1, Residential property, 1411 Birdell Rd Coatesville, PA …" at bounding box center [507, 346] width 17 height 17
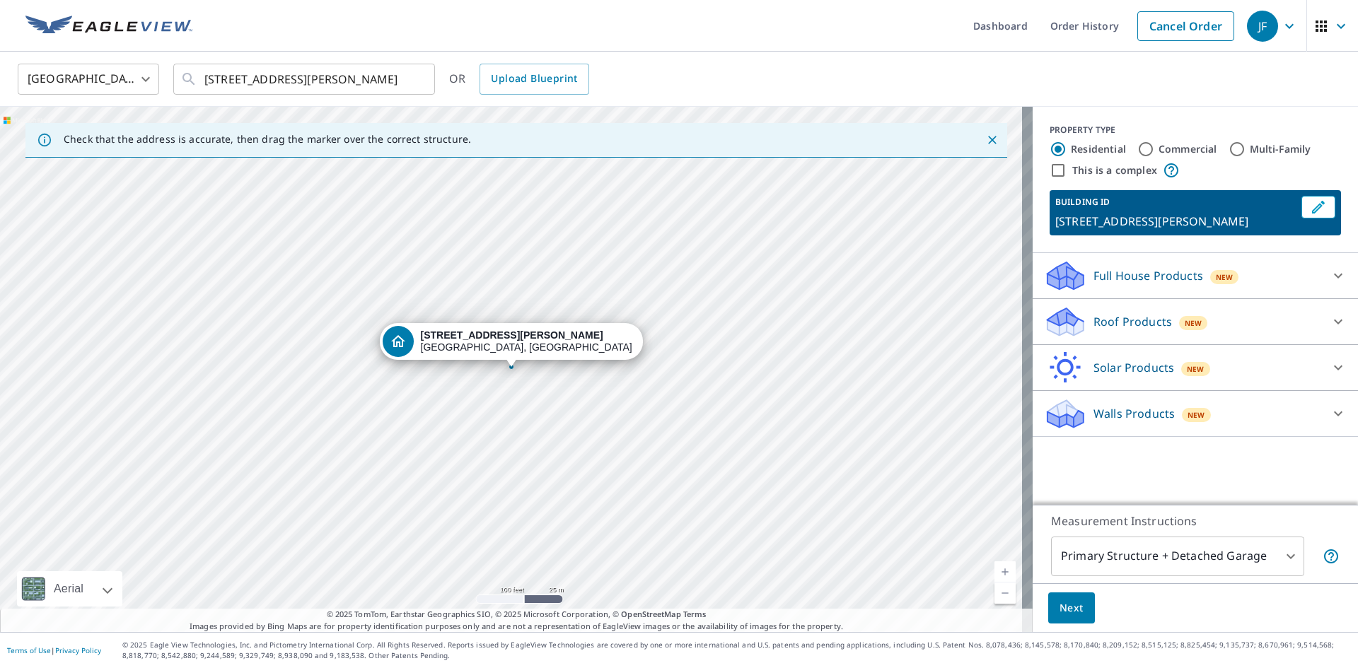
click at [1329, 319] on icon at bounding box center [1337, 321] width 17 height 17
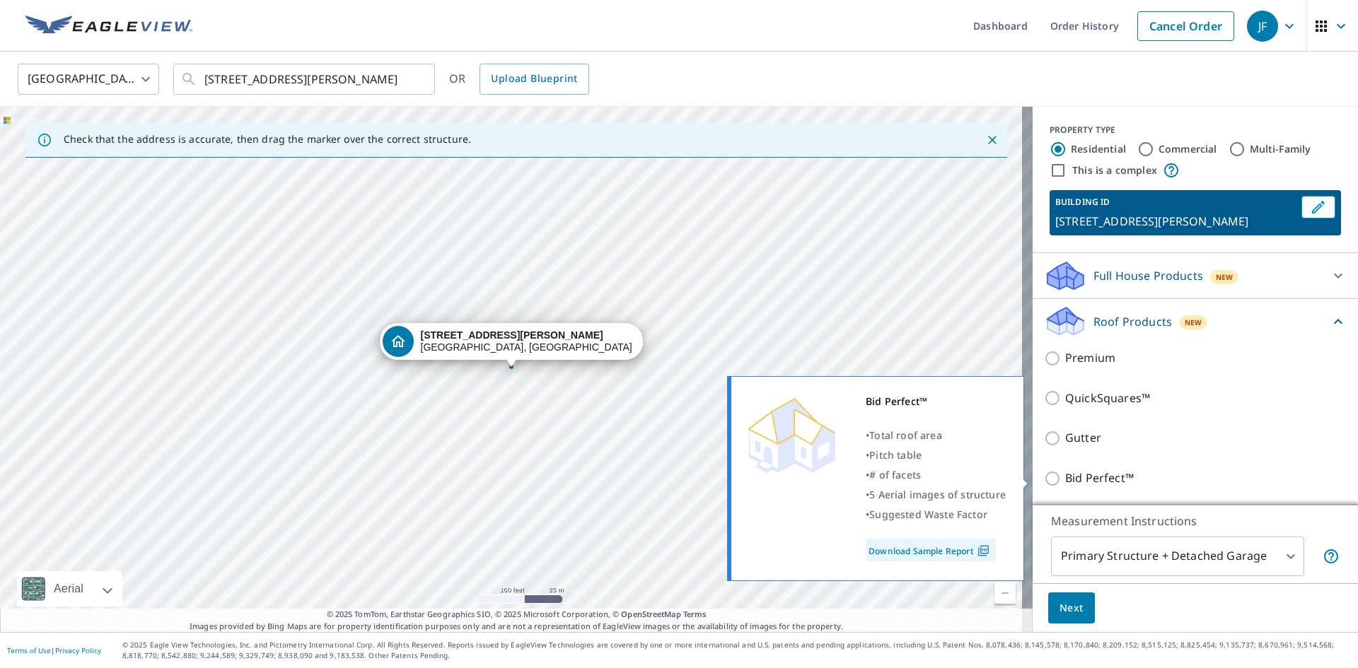
click at [1044, 476] on input "Bid Perfect™" at bounding box center [1054, 478] width 21 height 17
checkbox input "true"
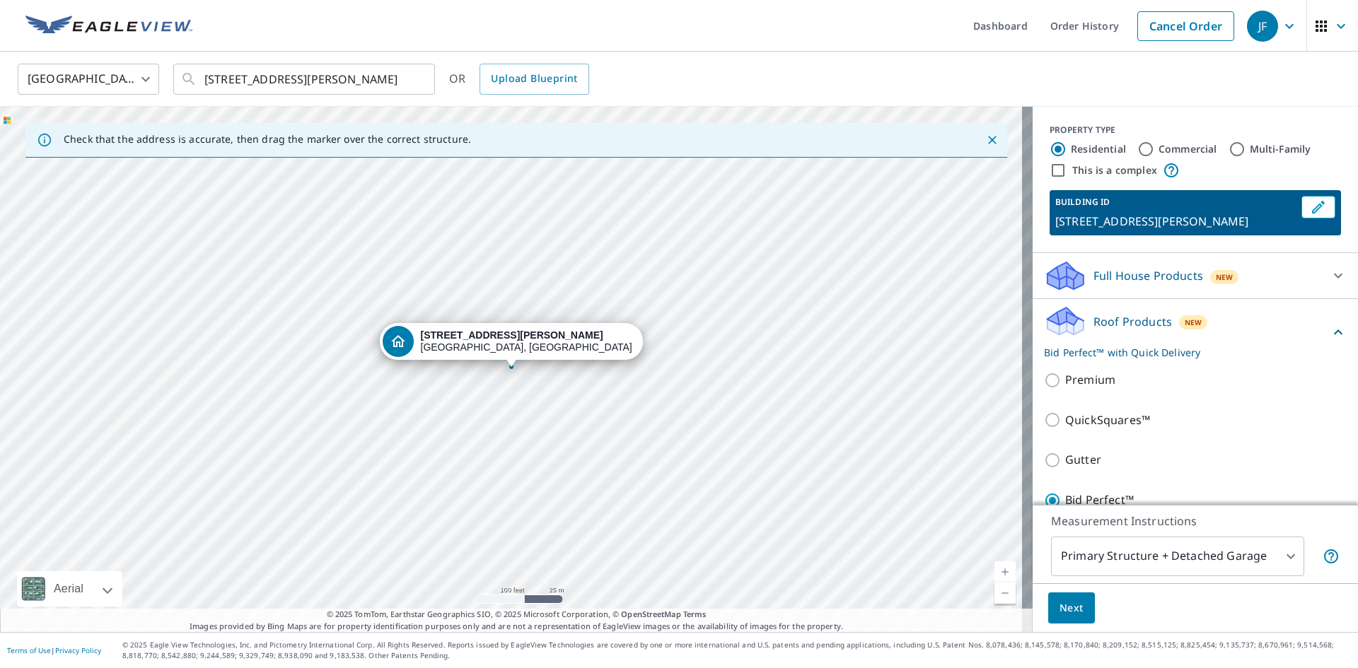
click at [1284, 559] on body "JF JF Dashboard Order History Cancel Order JF United States US ​ 1411 Birdell R…" at bounding box center [679, 334] width 1358 height 668
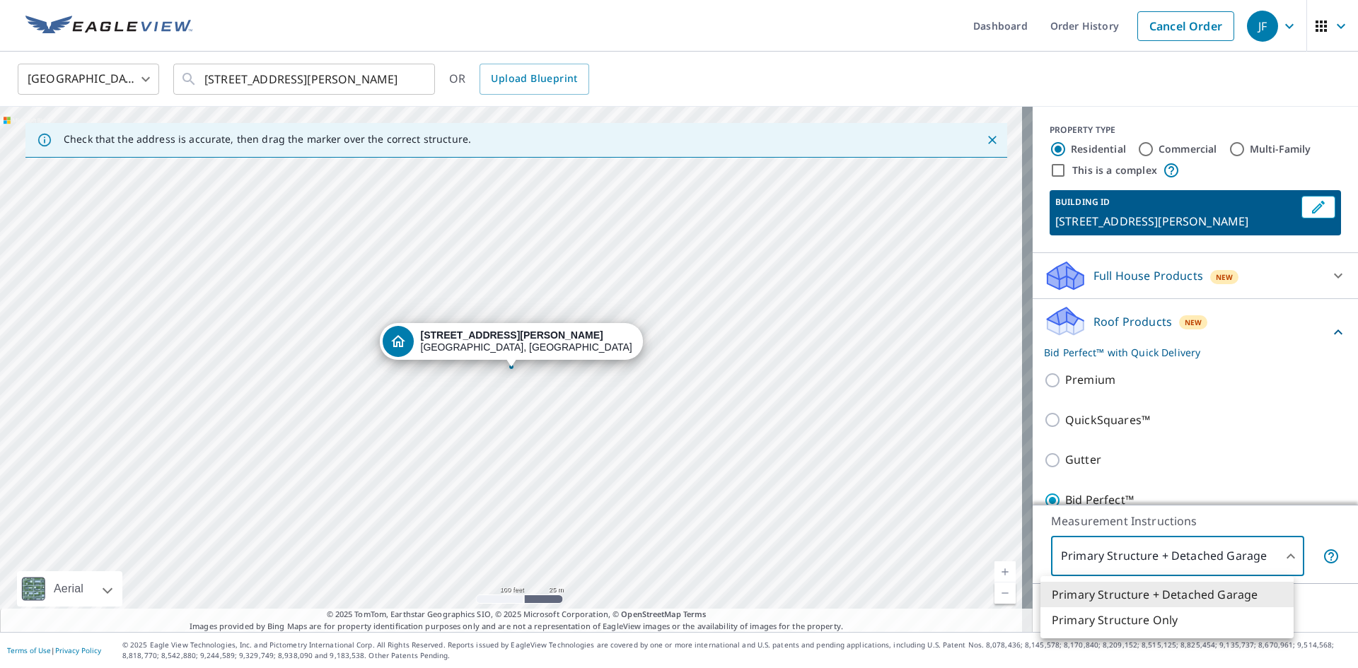
click at [1126, 626] on li "Primary Structure Only" at bounding box center [1166, 619] width 253 height 25
type input "2"
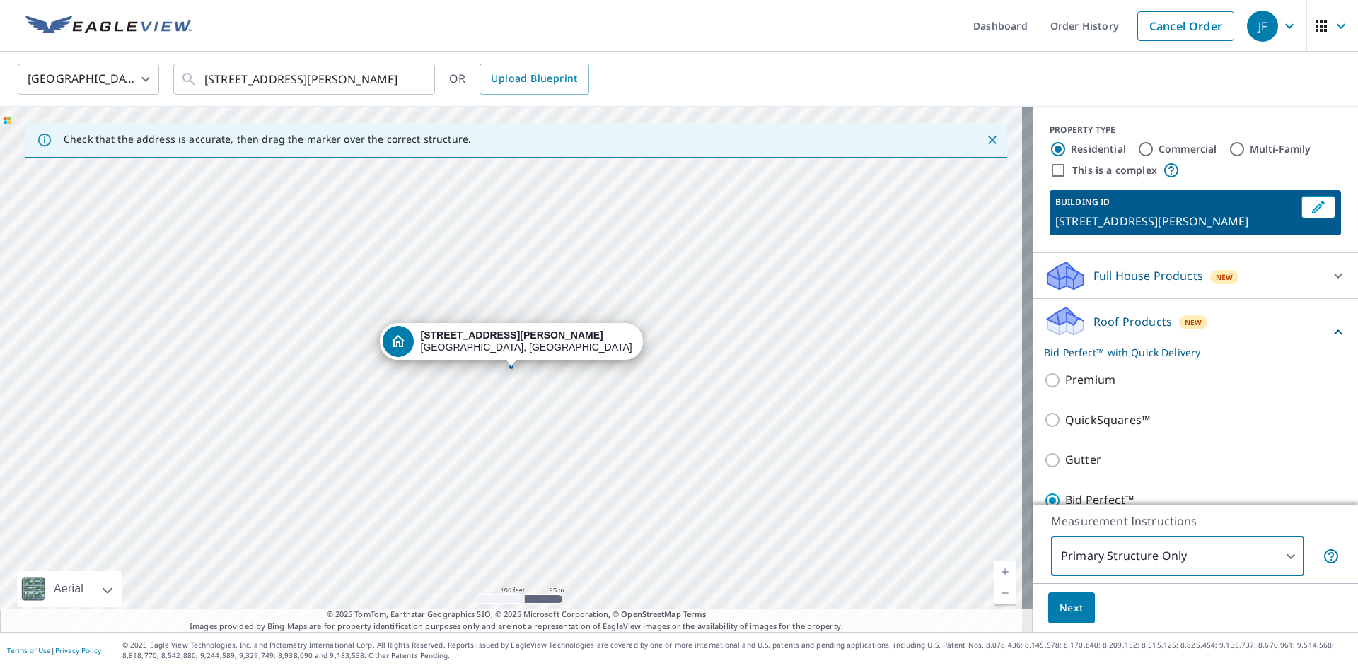
click at [1059, 602] on span "Next" at bounding box center [1071, 609] width 24 height 18
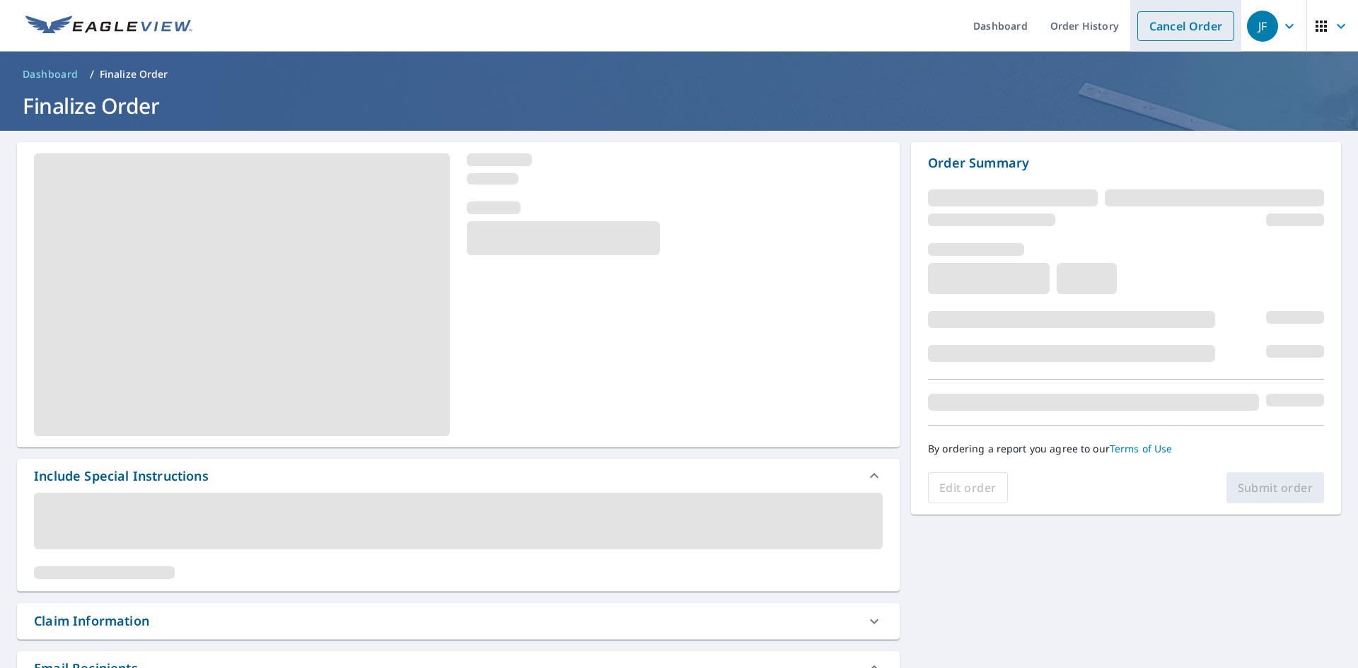
click at [1172, 28] on link "Cancel Order" at bounding box center [1185, 26] width 97 height 30
click at [1177, 33] on link "Cancel Order" at bounding box center [1185, 26] width 97 height 30
click at [1174, 27] on link "Cancel Order" at bounding box center [1185, 26] width 97 height 30
click at [1165, 25] on link "Cancel Order" at bounding box center [1185, 26] width 97 height 30
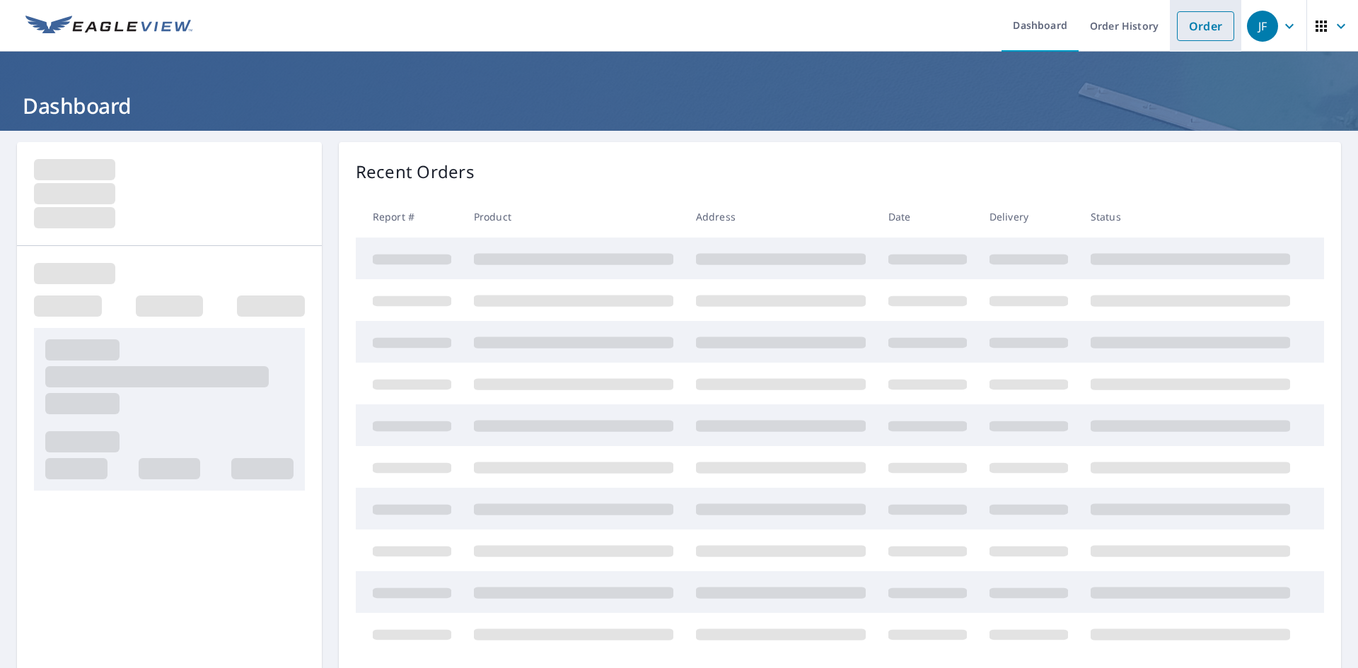
click at [1184, 28] on link "Order" at bounding box center [1205, 26] width 57 height 30
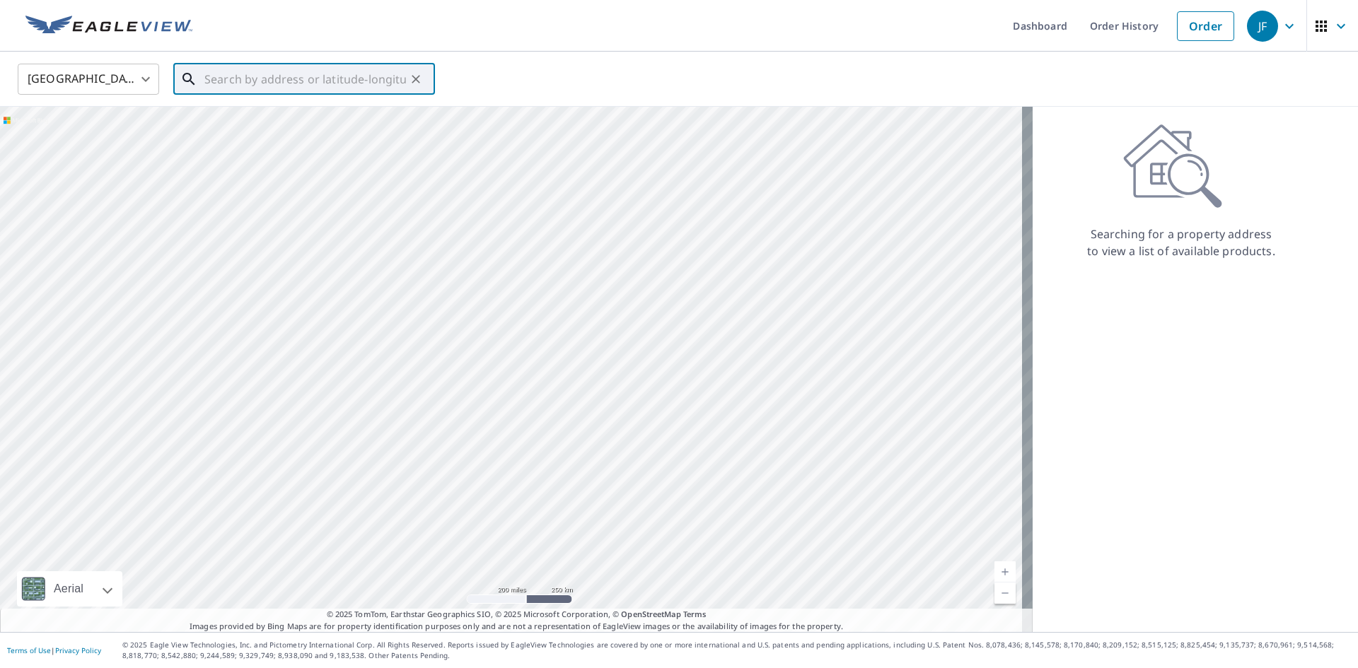
paste input "1411 Birdell Rd"
click at [307, 122] on span "1411 Birdell Rd" at bounding box center [313, 120] width 222 height 17
type input "1411 Birdell Rd Coatesville, PA 19320"
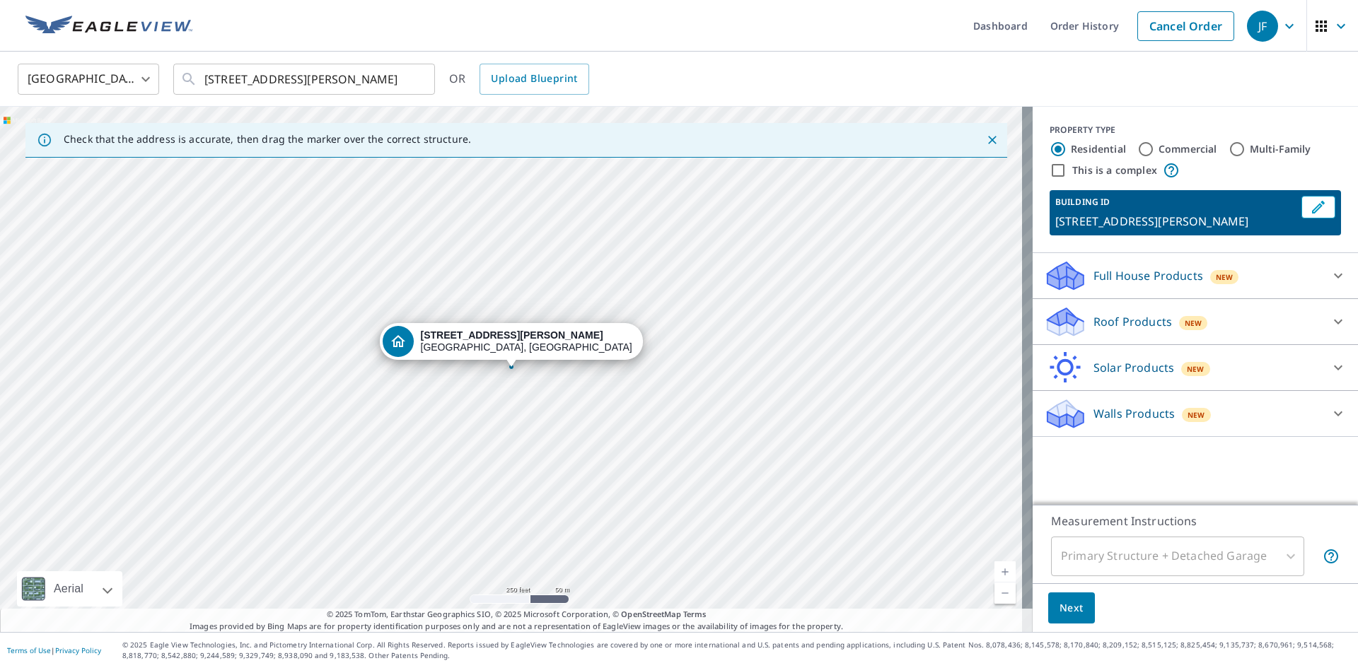
click at [1333, 314] on icon at bounding box center [1337, 321] width 17 height 17
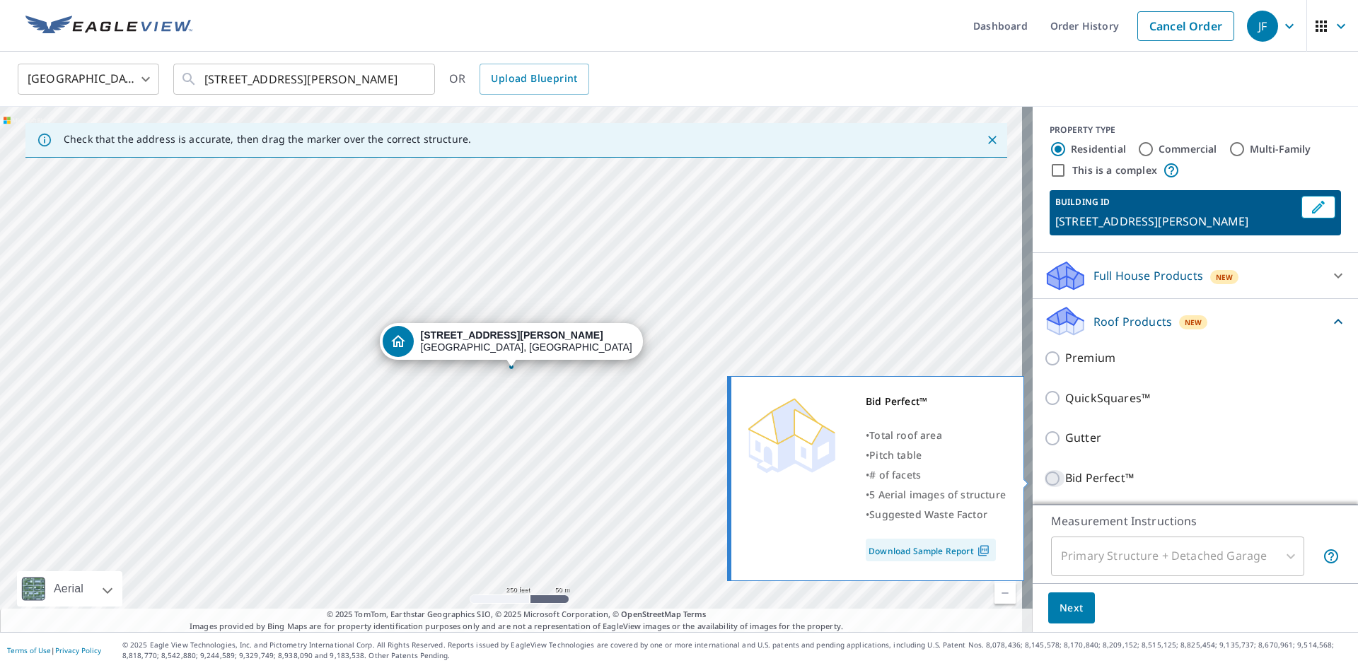
click at [1044, 478] on input "Bid Perfect™" at bounding box center [1054, 478] width 21 height 17
checkbox input "true"
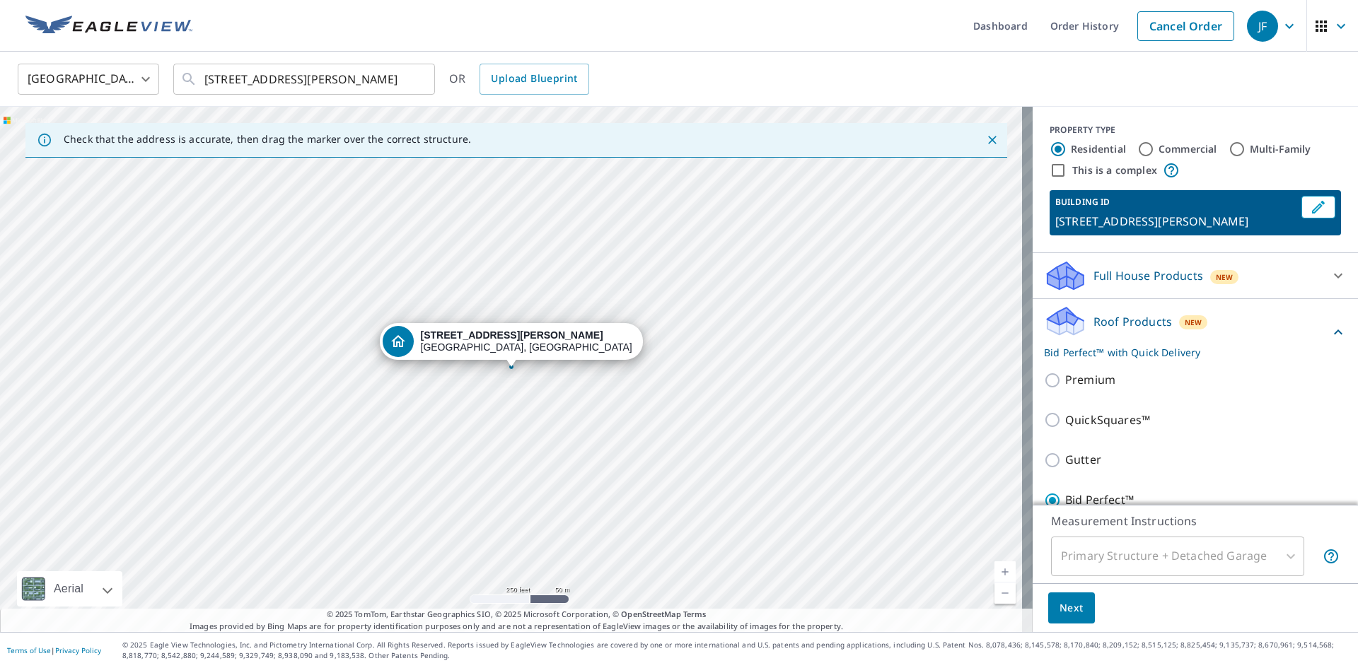
click at [1286, 563] on div "Primary Structure + Detached Garage" at bounding box center [1177, 557] width 253 height 40
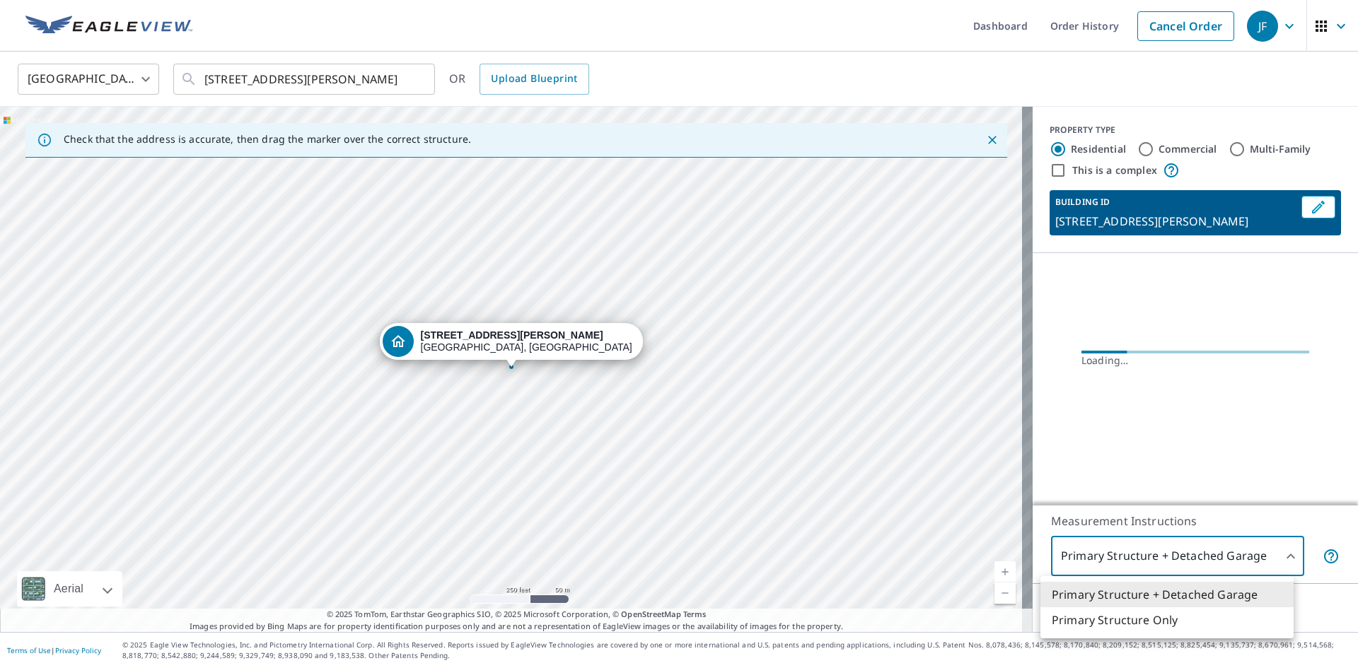
click at [1278, 559] on body "JF JF Dashboard Order History Cancel Order JF United States US ​ 1411 Birdell R…" at bounding box center [679, 334] width 1358 height 668
click at [1100, 623] on li "Primary Structure Only" at bounding box center [1166, 619] width 253 height 25
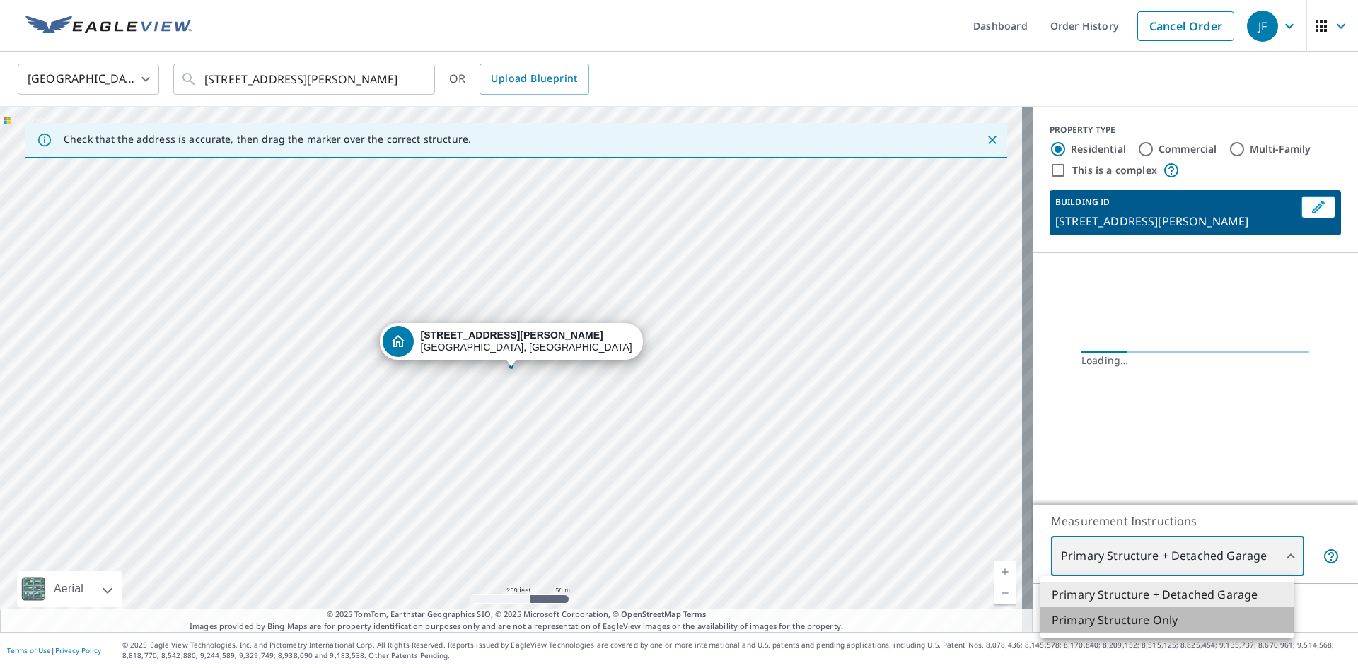
type input "2"
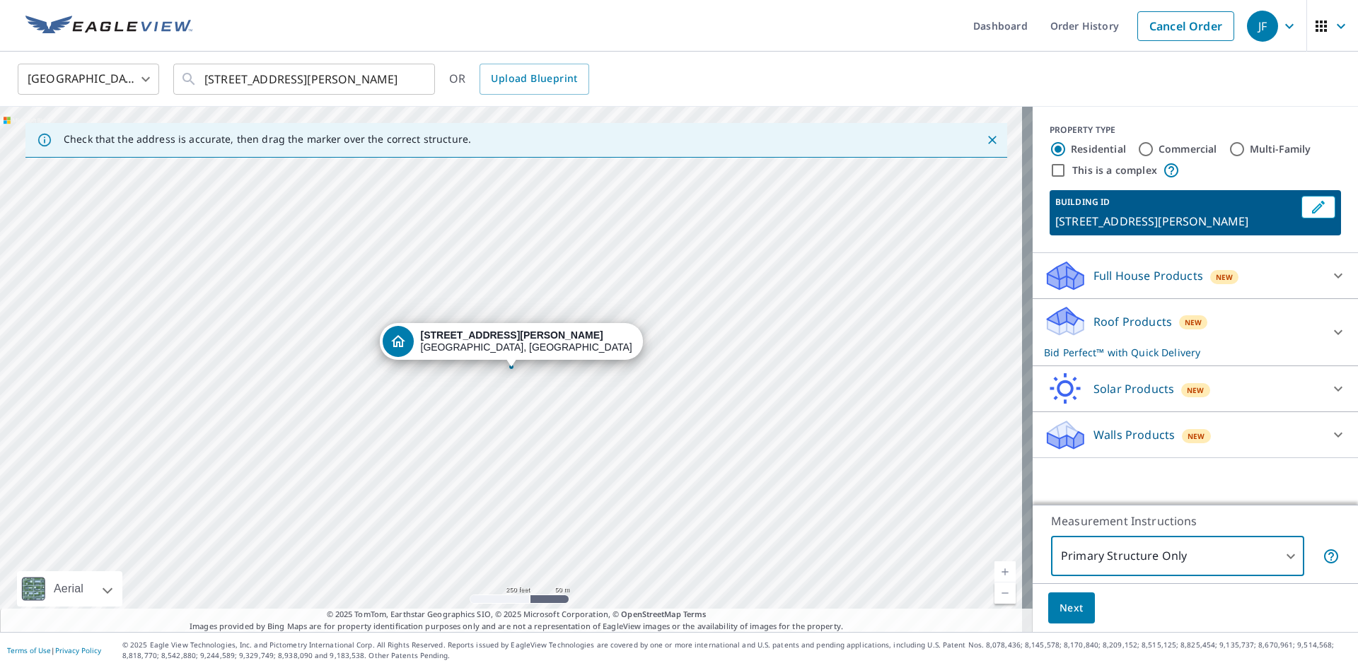
click at [1329, 337] on icon at bounding box center [1337, 332] width 17 height 17
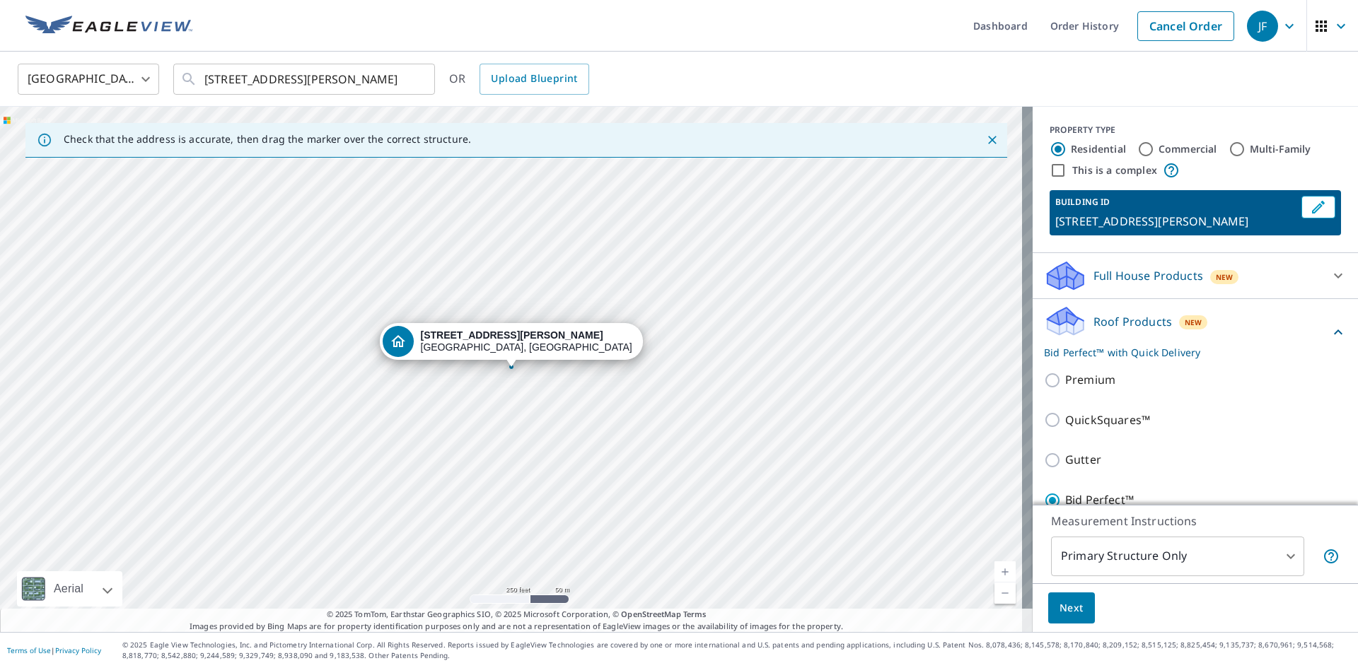
click at [1048, 609] on button "Next" at bounding box center [1071, 609] width 47 height 32
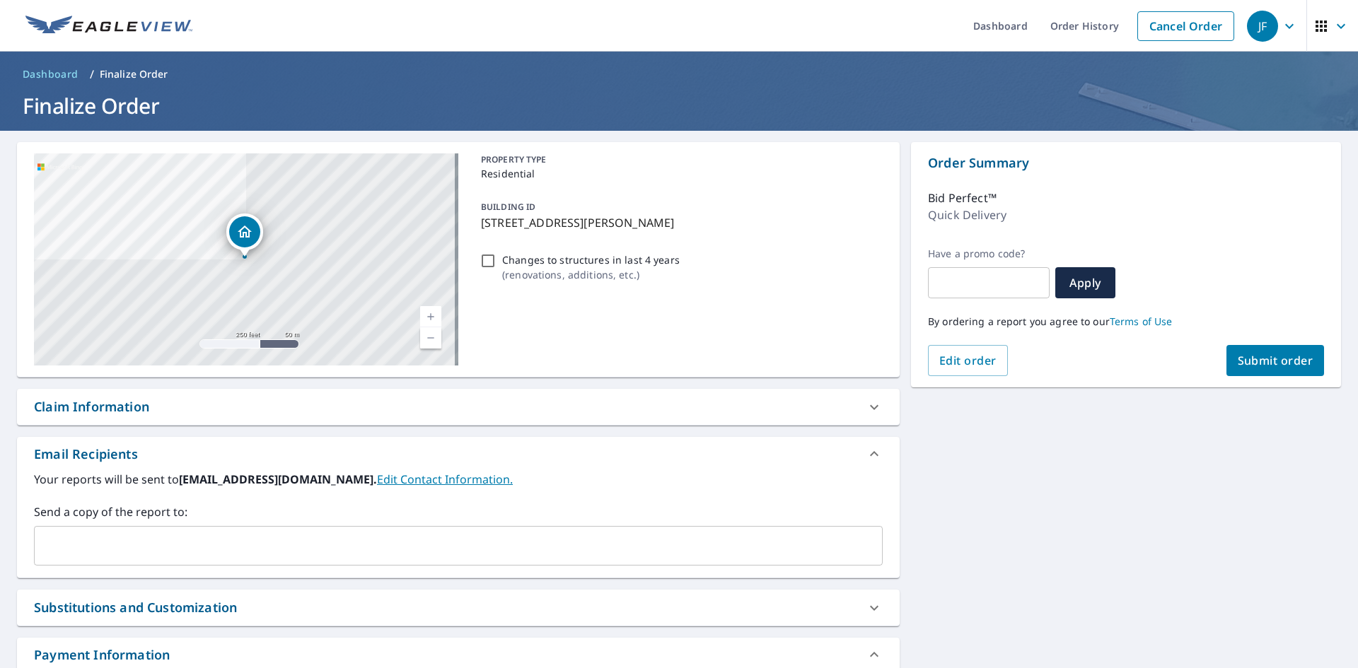
click at [1246, 361] on span "Submit order" at bounding box center [1275, 361] width 76 height 16
